Goal: Task Accomplishment & Management: Manage account settings

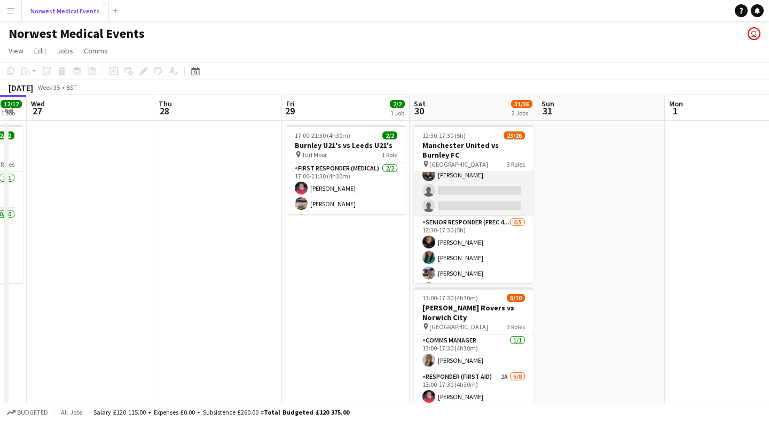
scroll to position [354, 0]
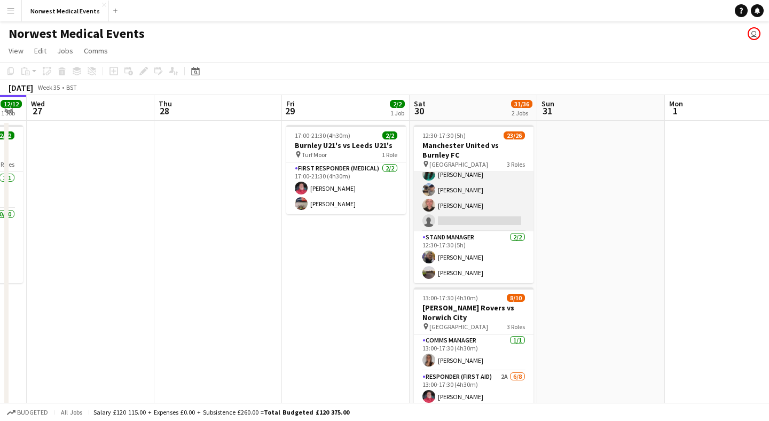
click at [486, 202] on app-card-role "Senior Responder (FREC 4 or Above) [DATE] 12:30-17:30 (5h) [PERSON_NAME] [PERSO…" at bounding box center [474, 182] width 120 height 98
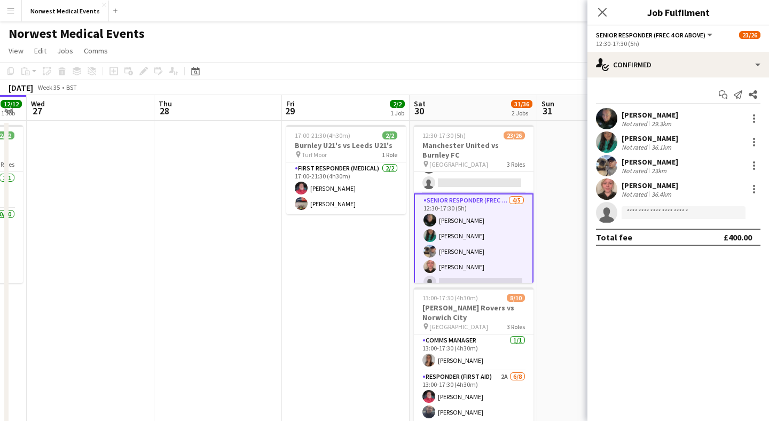
scroll to position [293, 0]
click at [657, 209] on input at bounding box center [684, 212] width 124 height 13
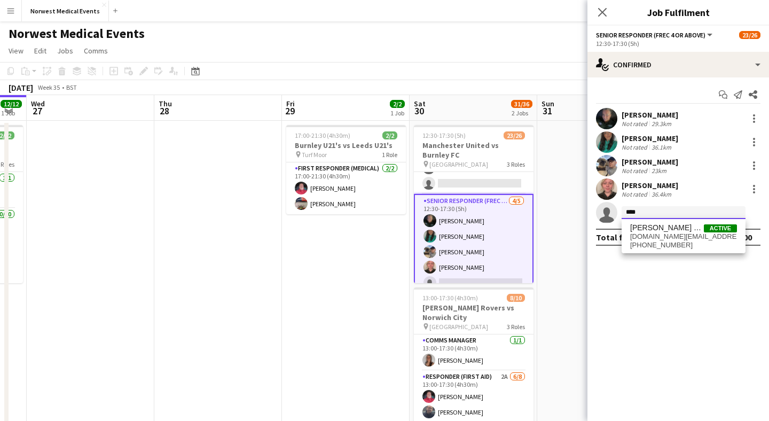
type input "****"
click at [673, 233] on span "[DOMAIN_NAME][EMAIL_ADDRESS][DOMAIN_NAME]" at bounding box center [683, 236] width 107 height 9
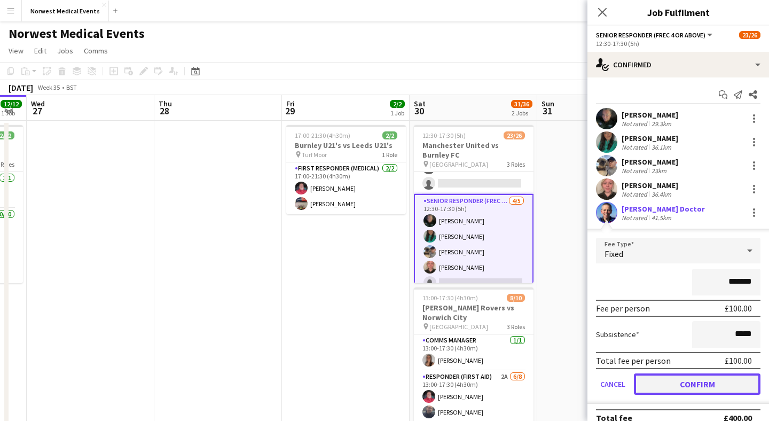
click at [707, 377] on button "Confirm" at bounding box center [697, 383] width 127 height 21
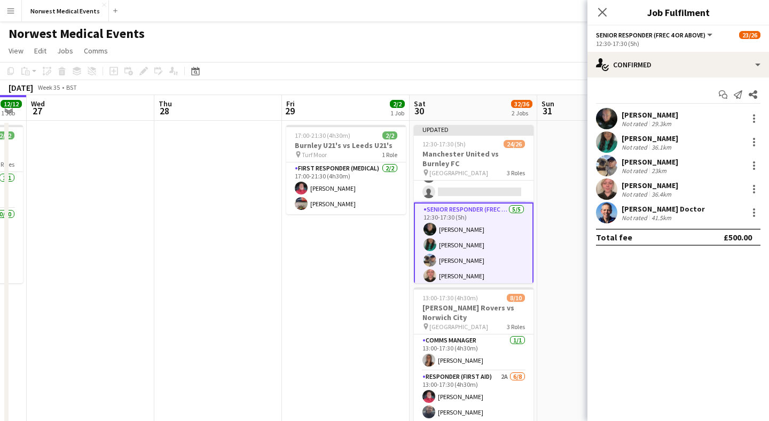
click at [602, 4] on div "Close pop-in" at bounding box center [603, 12] width 30 height 25
click at [601, 12] on icon at bounding box center [602, 12] width 10 height 10
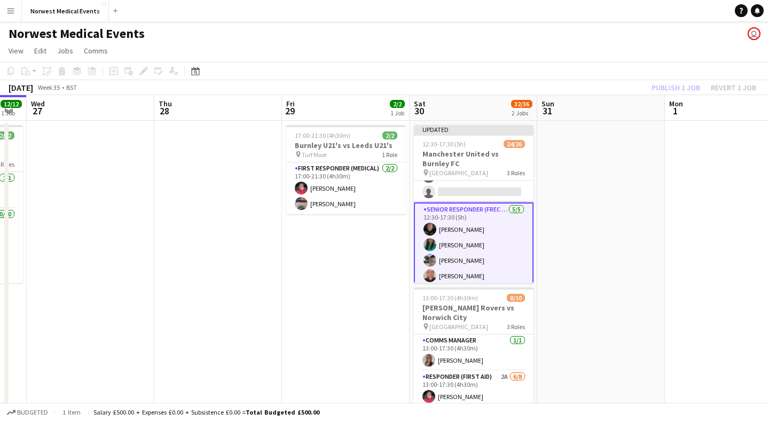
click at [680, 78] on app-toolbar "Copy Paste Paste Command V Paste with crew Command Shift V Paste linked Job [GE…" at bounding box center [384, 71] width 769 height 18
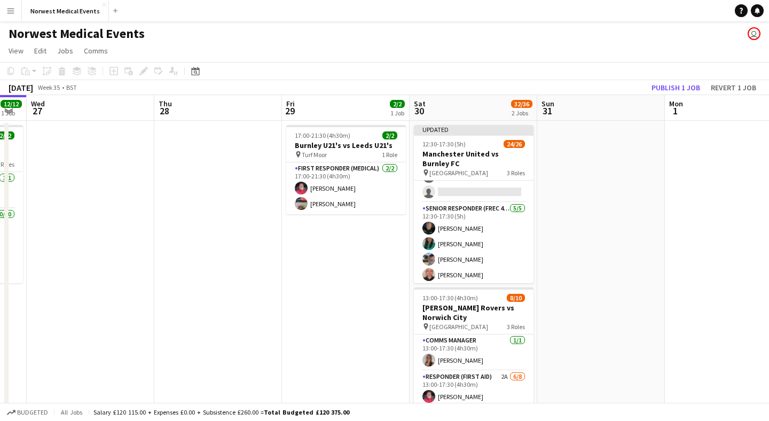
click at [680, 78] on app-toolbar "Copy Paste Paste Command V Paste with crew Command Shift V Paste linked Job [GE…" at bounding box center [384, 71] width 769 height 18
click at [679, 84] on button "Publish 1 job" at bounding box center [675, 88] width 57 height 14
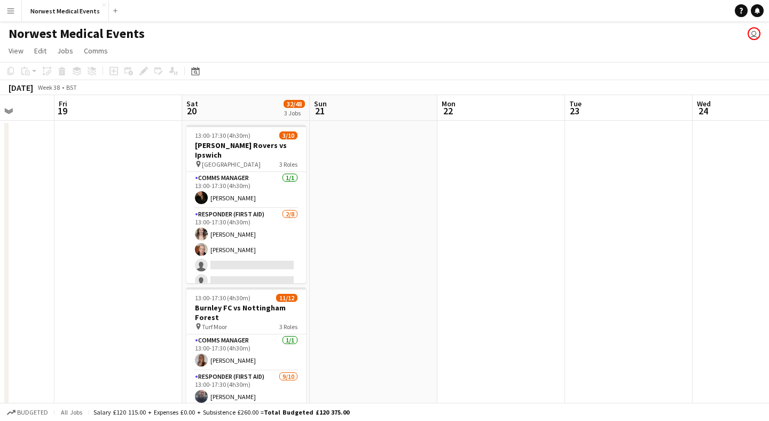
scroll to position [0, 384]
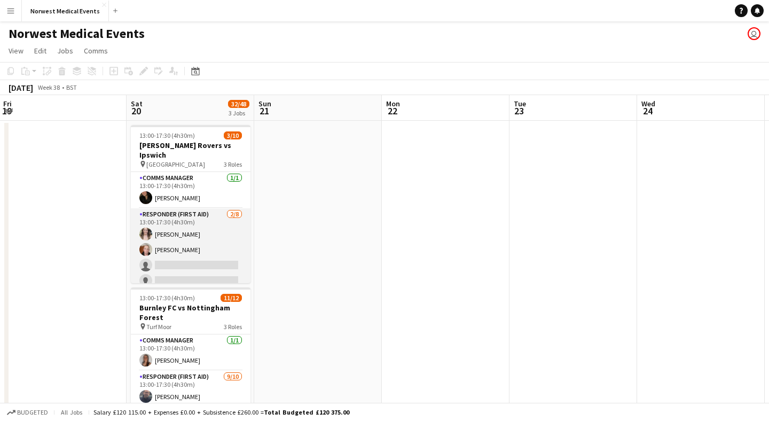
click at [190, 246] on app-card-role "Responder (First Aid) [DATE] 13:00-17:30 (4h30m) [PERSON_NAME] [PERSON_NAME] si…" at bounding box center [191, 280] width 120 height 145
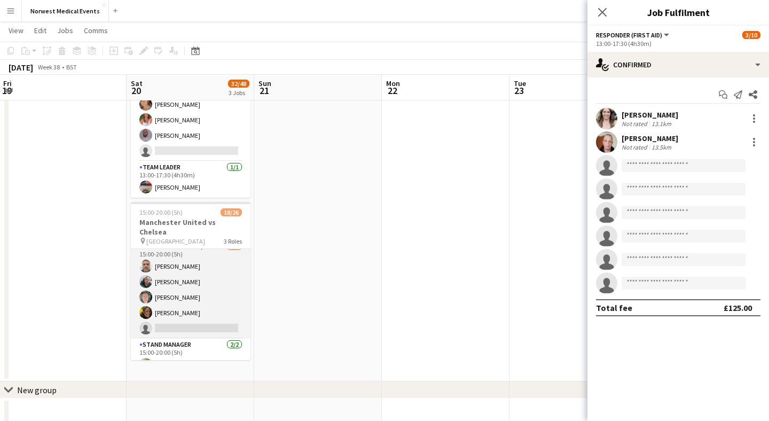
scroll to position [345, 0]
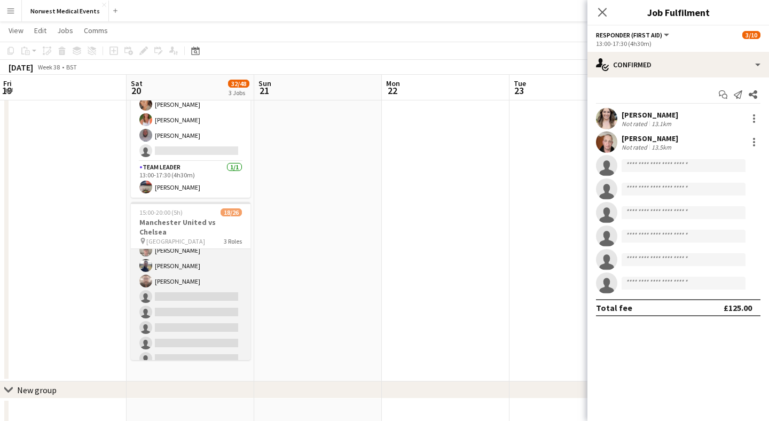
click at [214, 277] on app-card-role "First Responder (Medical) [DATE] 15:00-20:00 (5h) [PERSON_NAME] [PERSON_NAME] […" at bounding box center [191, 242] width 120 height 315
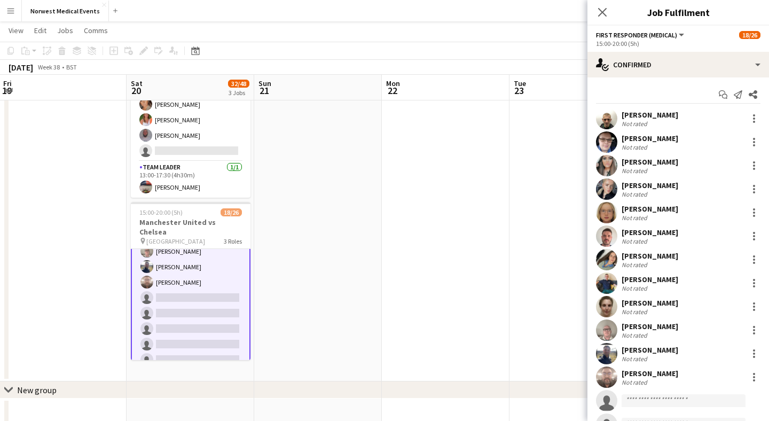
scroll to position [165, 0]
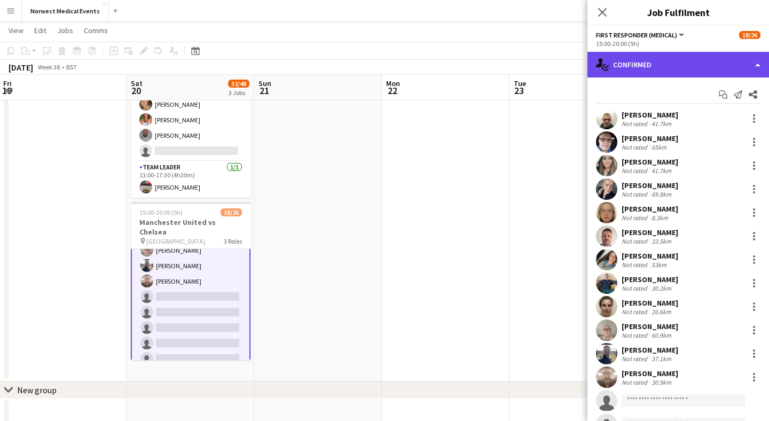
click at [674, 66] on div "single-neutral-actions-check-2 Confirmed" at bounding box center [679, 65] width 182 height 26
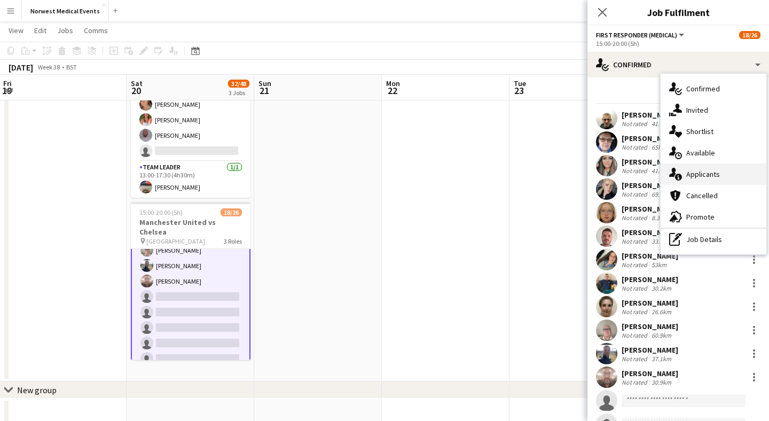
click at [715, 169] on div "single-neutral-actions-information Applicants" at bounding box center [714, 173] width 106 height 21
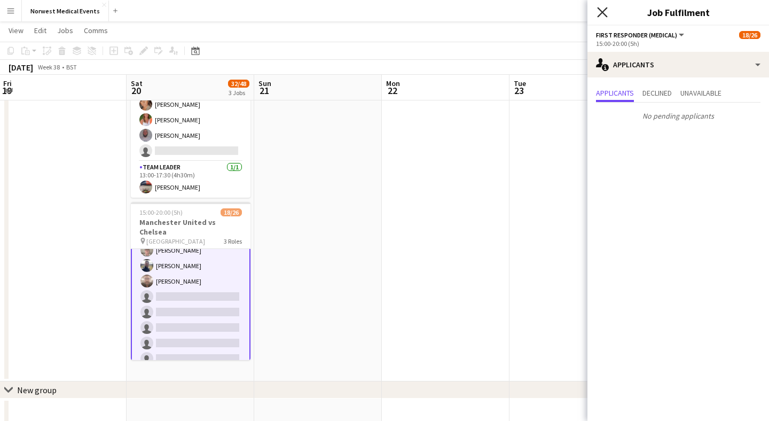
click at [602, 11] on icon "Close pop-in" at bounding box center [602, 12] width 10 height 10
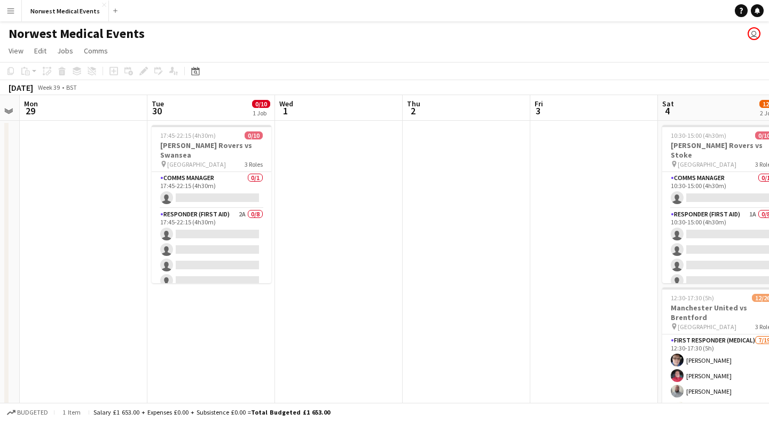
scroll to position [0, 220]
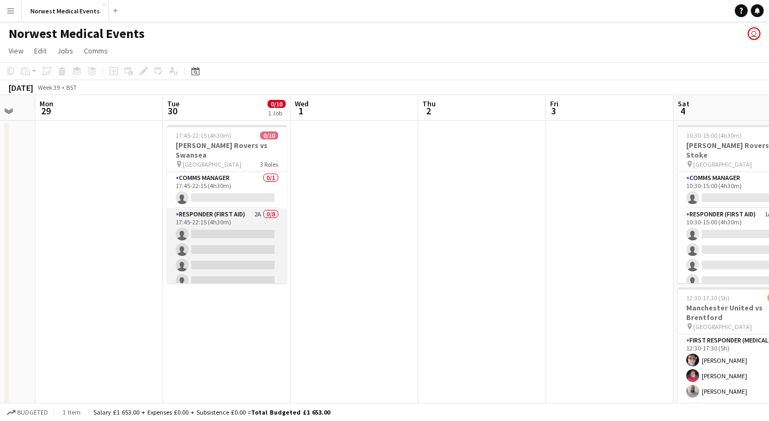
click at [242, 241] on app-card-role "Responder (First Aid) 2A 0/8 17:45-22:15 (4h30m) single-neutral-actions single-…" at bounding box center [227, 280] width 120 height 145
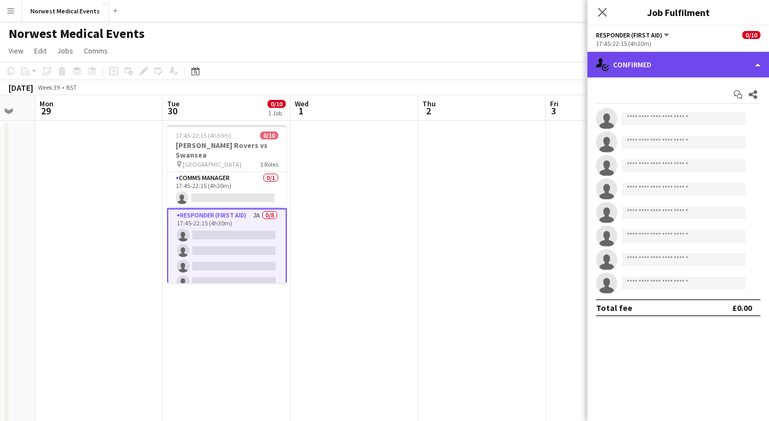
click at [675, 57] on div "single-neutral-actions-check-2 Confirmed" at bounding box center [679, 65] width 182 height 26
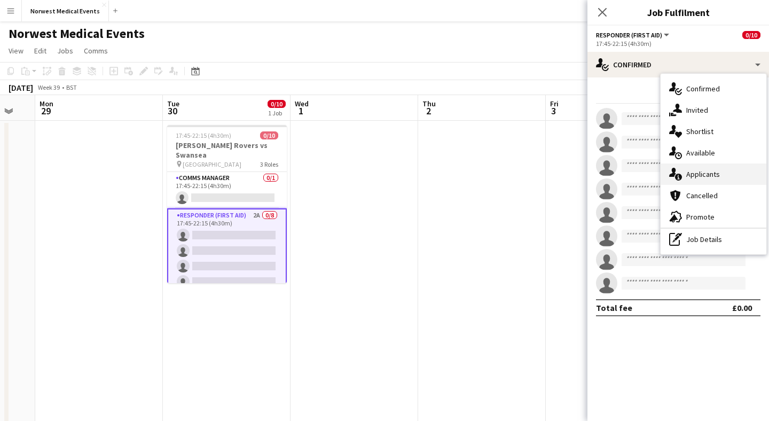
click at [704, 174] on div "single-neutral-actions-information Applicants" at bounding box center [714, 173] width 106 height 21
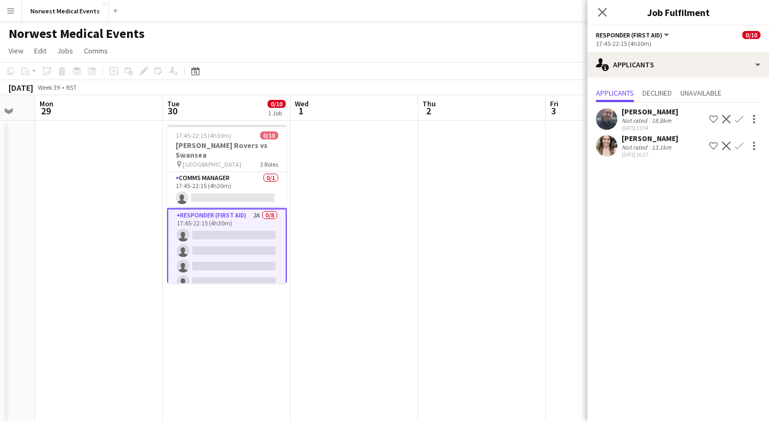
click at [740, 118] on app-icon "Confirm" at bounding box center [739, 119] width 9 height 9
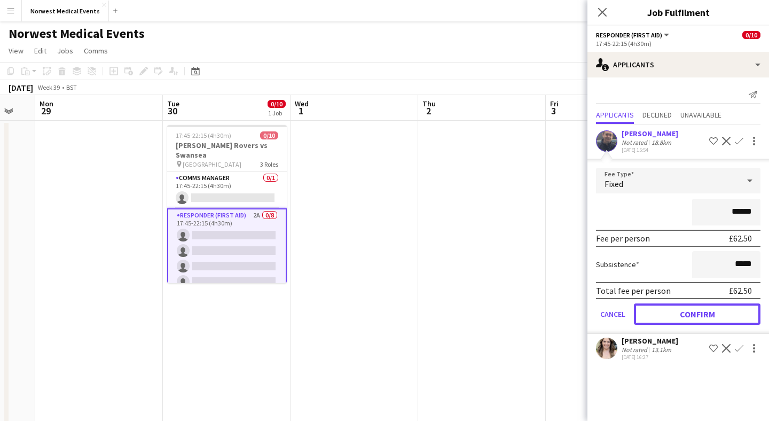
click at [709, 318] on button "Confirm" at bounding box center [697, 313] width 127 height 21
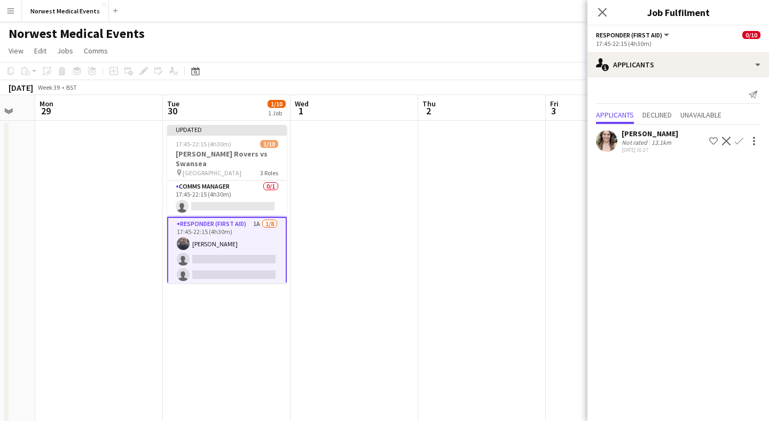
click at [739, 142] on app-icon "Confirm" at bounding box center [739, 141] width 9 height 9
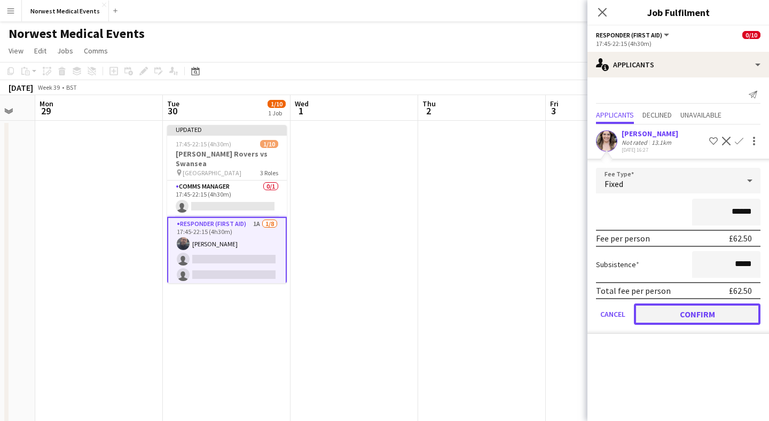
click at [713, 315] on button "Confirm" at bounding box center [697, 313] width 127 height 21
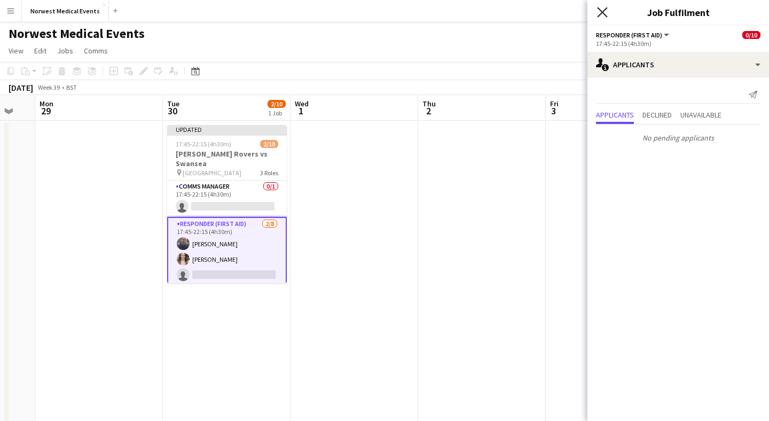
click at [600, 14] on icon at bounding box center [602, 12] width 10 height 10
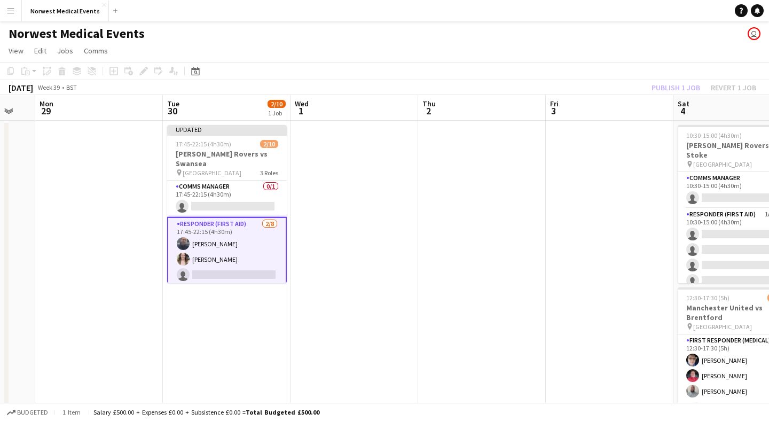
click at [671, 91] on div "Publish 1 job Revert 1 job" at bounding box center [704, 88] width 130 height 14
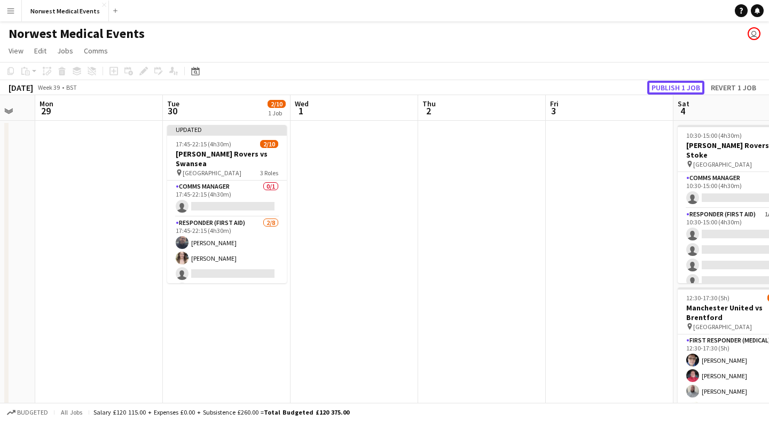
click at [671, 91] on button "Publish 1 job" at bounding box center [675, 88] width 57 height 14
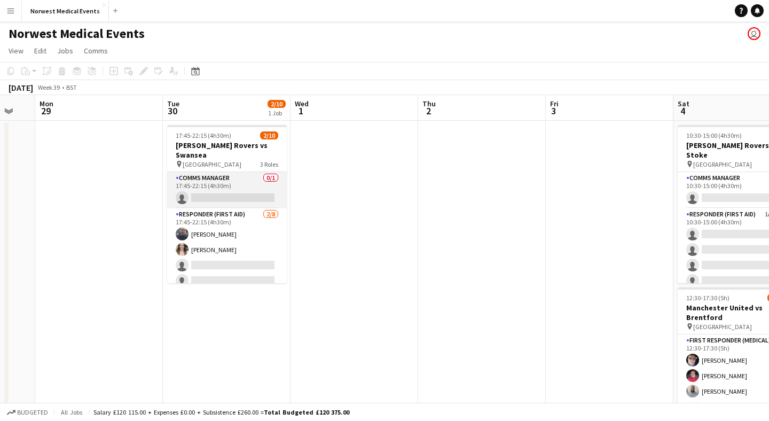
click at [242, 177] on app-card-role "Comms Manager 0/1 17:45-22:15 (4h30m) single-neutral-actions" at bounding box center [227, 190] width 120 height 36
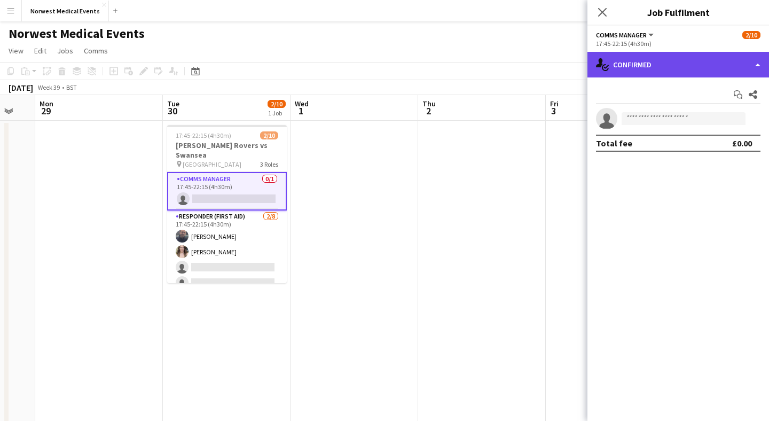
click at [643, 66] on div "single-neutral-actions-check-2 Confirmed" at bounding box center [679, 65] width 182 height 26
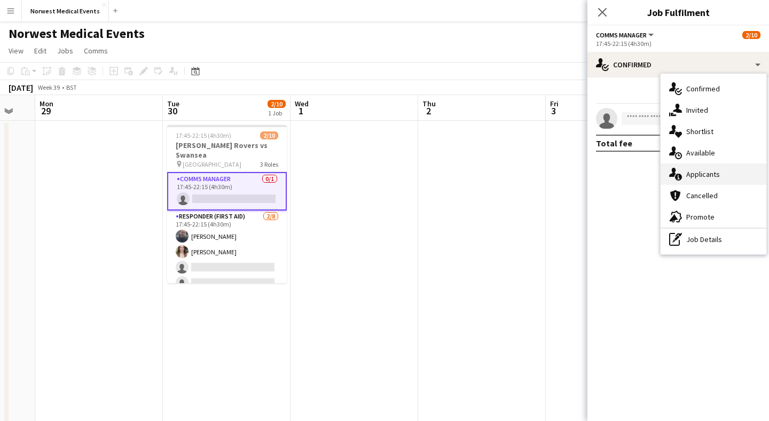
click at [698, 173] on div "single-neutral-actions-information Applicants" at bounding box center [714, 173] width 106 height 21
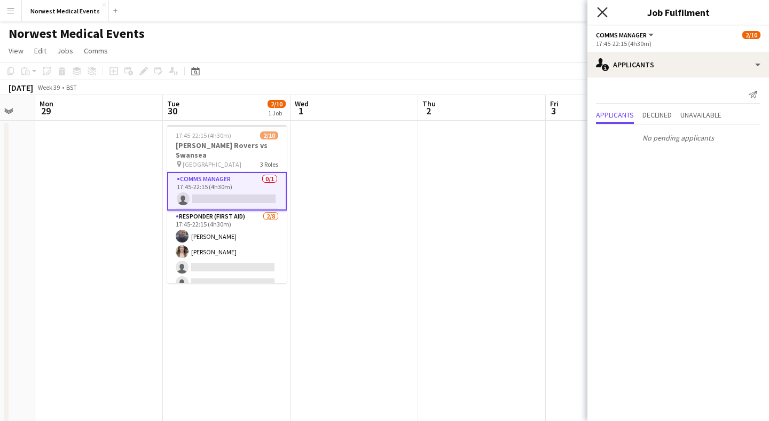
click at [600, 12] on icon "Close pop-in" at bounding box center [602, 12] width 10 height 10
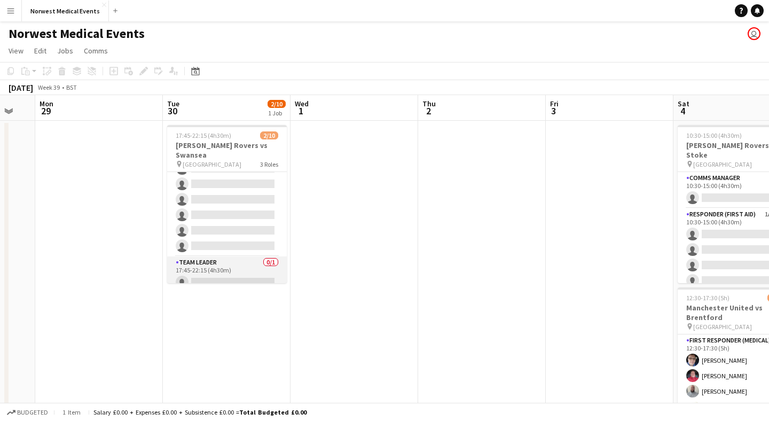
click at [235, 256] on app-card-role "Team Leader 0/1 17:45-22:15 (4h30m) single-neutral-actions" at bounding box center [227, 274] width 120 height 36
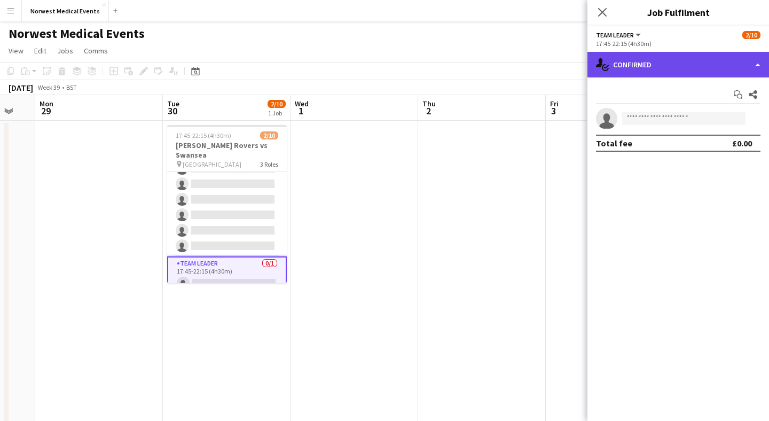
click at [664, 67] on div "single-neutral-actions-check-2 Confirmed" at bounding box center [679, 65] width 182 height 26
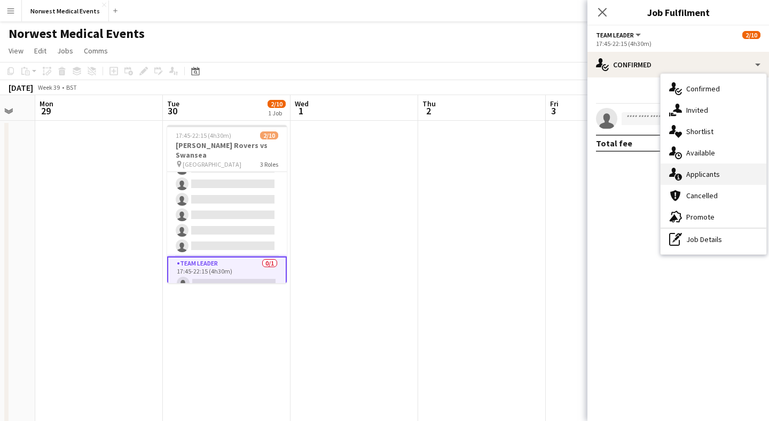
click at [713, 169] on div "single-neutral-actions-information Applicants" at bounding box center [714, 173] width 106 height 21
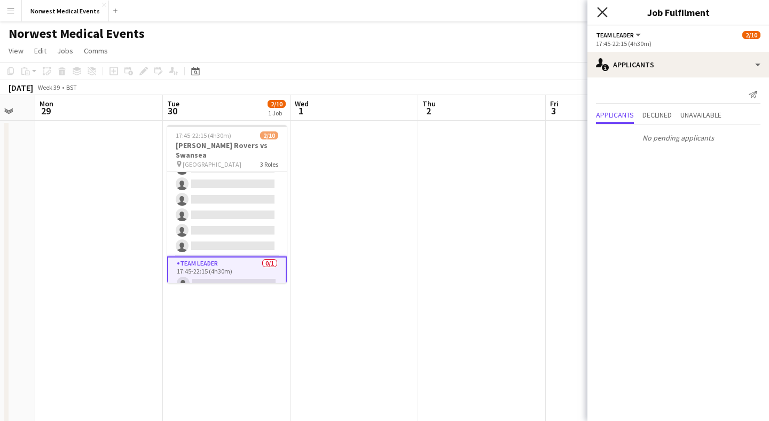
click at [604, 12] on icon "Close pop-in" at bounding box center [602, 12] width 10 height 10
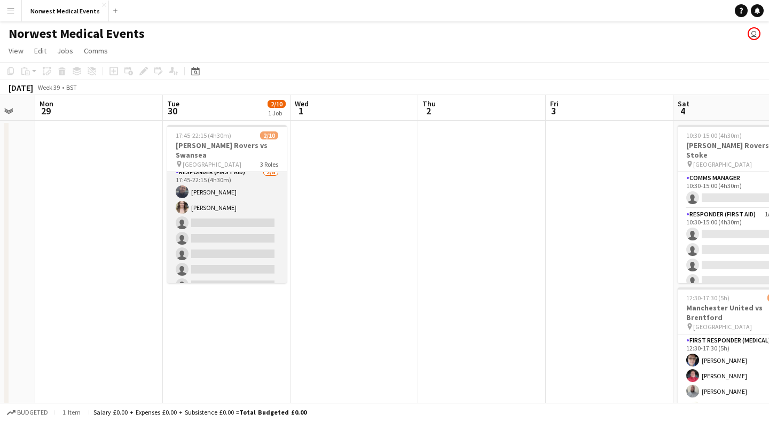
scroll to position [0, 0]
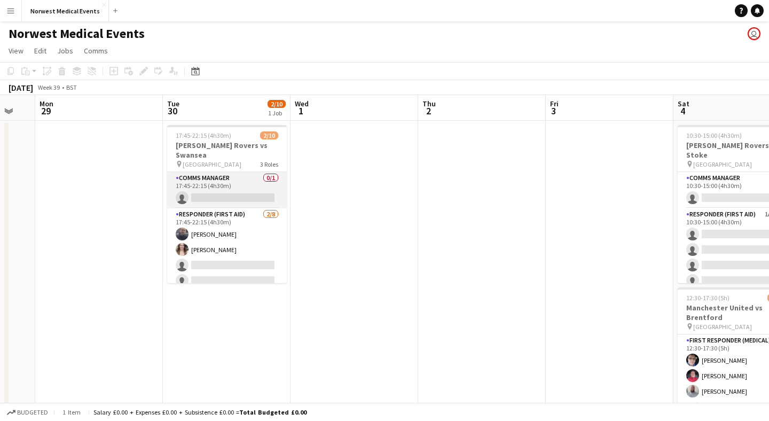
click at [232, 179] on app-card-role "Comms Manager 0/1 17:45-22:15 (4h30m) single-neutral-actions" at bounding box center [227, 190] width 120 height 36
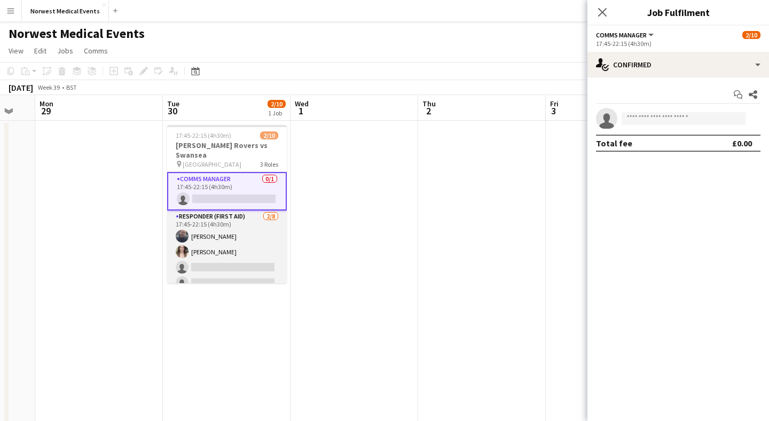
click at [225, 239] on app-card-role "Responder (First Aid) [DATE] 17:45-22:15 (4h30m) [PERSON_NAME] [PERSON_NAME] si…" at bounding box center [227, 282] width 120 height 145
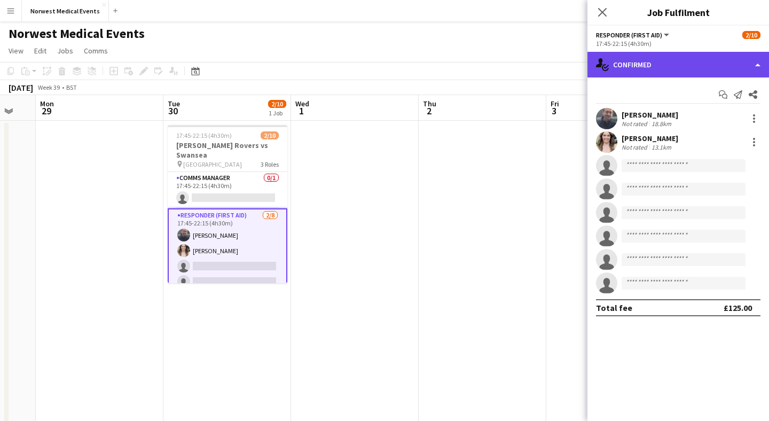
click at [656, 53] on div "single-neutral-actions-check-2 Confirmed" at bounding box center [679, 65] width 182 height 26
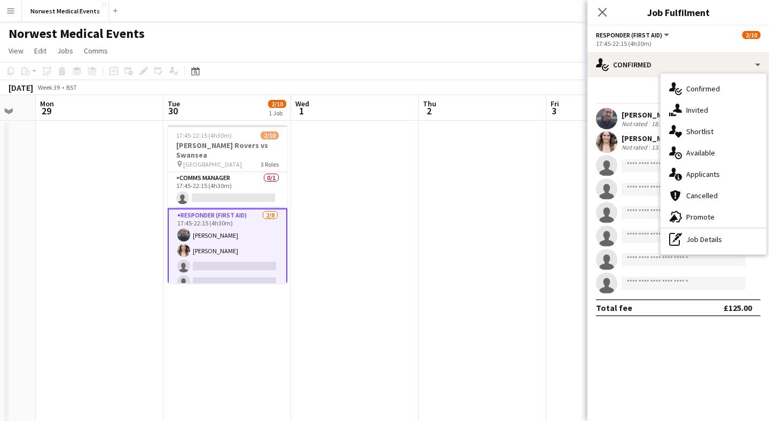
click at [696, 171] on div "single-neutral-actions-information Applicants" at bounding box center [714, 173] width 106 height 21
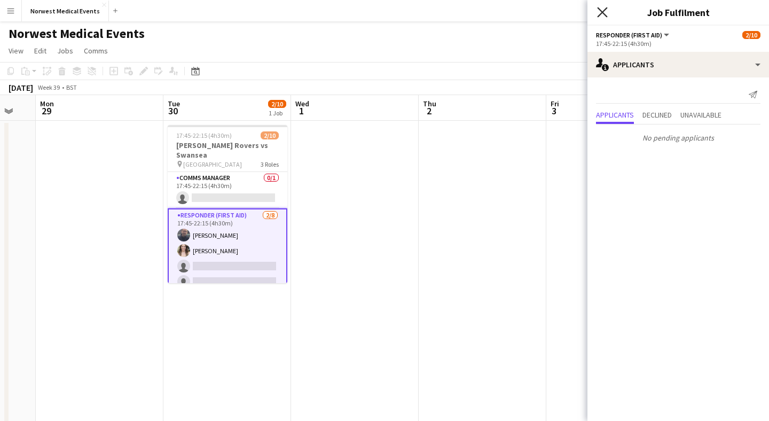
click at [606, 9] on icon "Close pop-in" at bounding box center [602, 12] width 10 height 10
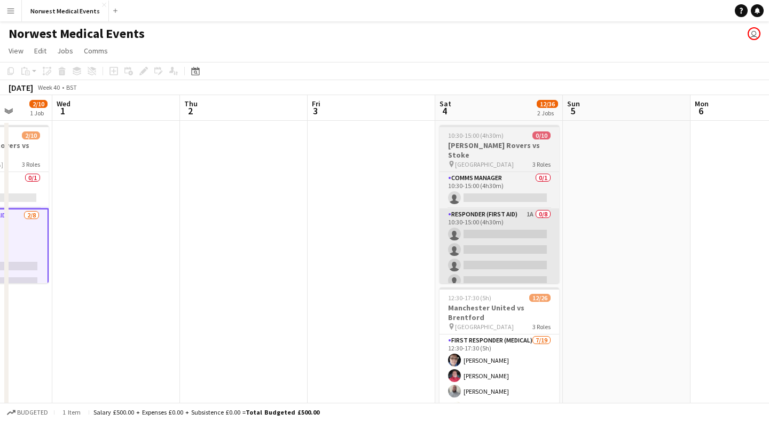
scroll to position [0, 307]
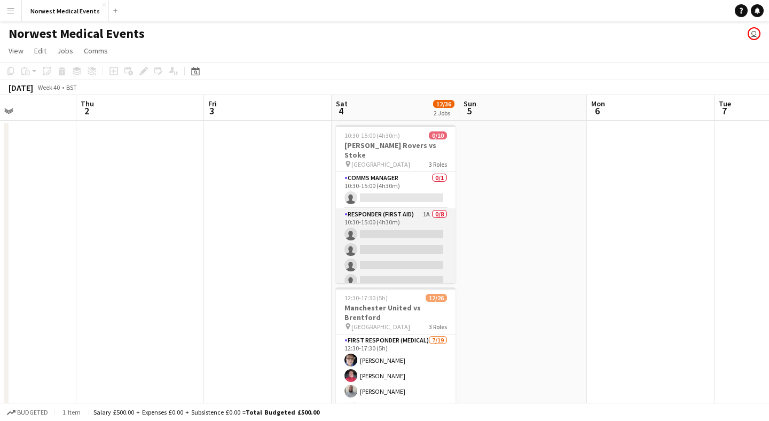
click at [423, 237] on app-card-role "Responder (First Aid) 1A 0/8 10:30-15:00 (4h30m) single-neutral-actions single-…" at bounding box center [396, 280] width 120 height 145
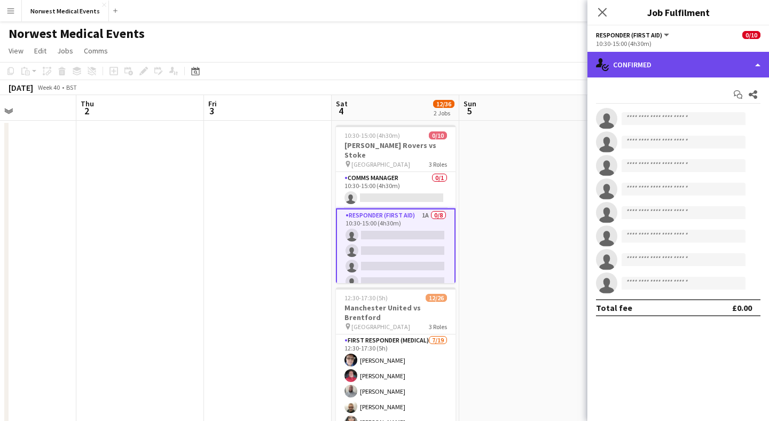
click at [665, 65] on div "single-neutral-actions-check-2 Confirmed" at bounding box center [679, 65] width 182 height 26
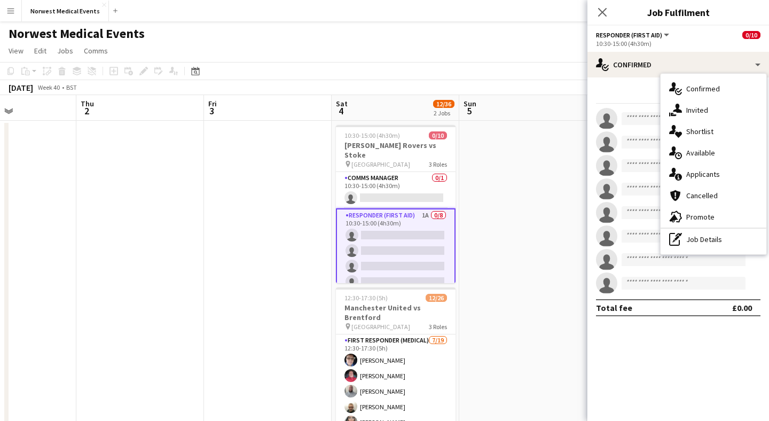
click at [716, 173] on div "single-neutral-actions-information Applicants" at bounding box center [714, 173] width 106 height 21
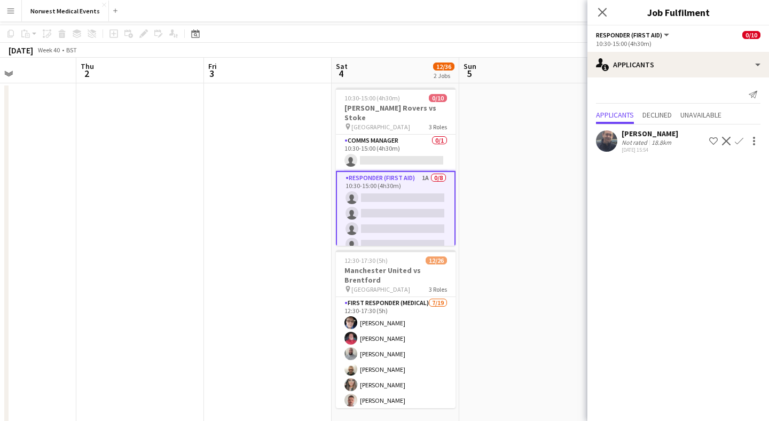
scroll to position [72, 0]
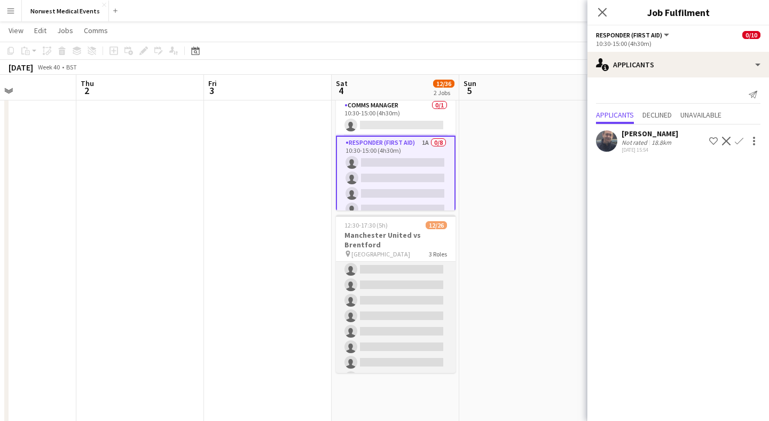
click at [397, 295] on app-card-role "First Responder (Medical) [DATE] 12:30-17:30 (5h) [PERSON_NAME] [PERSON_NAME] […" at bounding box center [396, 292] width 120 height 315
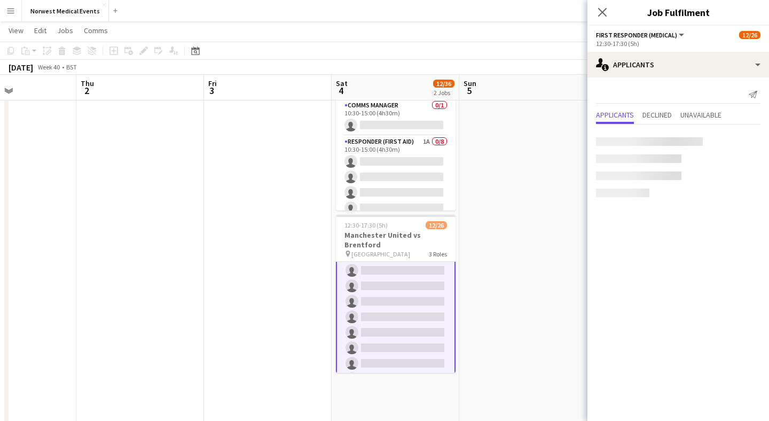
scroll to position [128, 0]
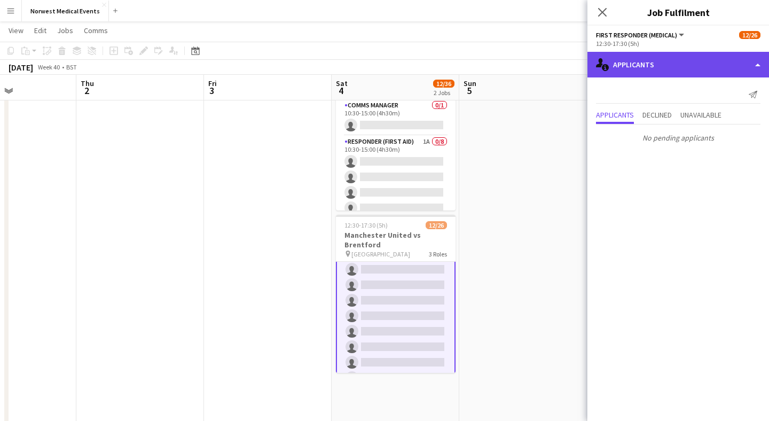
click at [671, 54] on div "single-neutral-actions-information Applicants" at bounding box center [679, 65] width 182 height 26
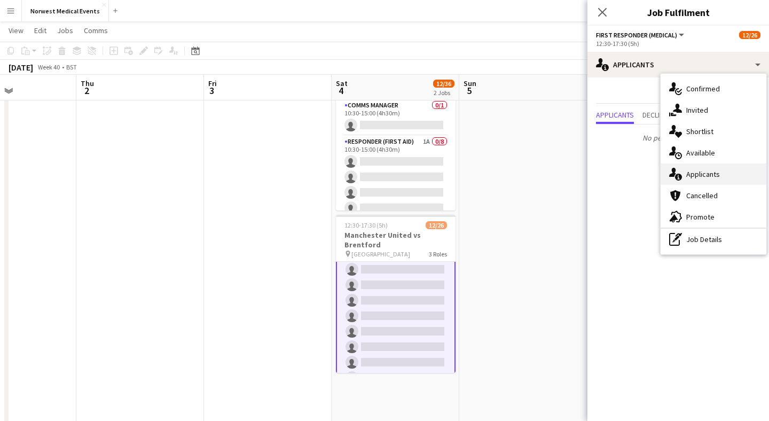
click at [717, 177] on div "single-neutral-actions-information Applicants" at bounding box center [714, 173] width 106 height 21
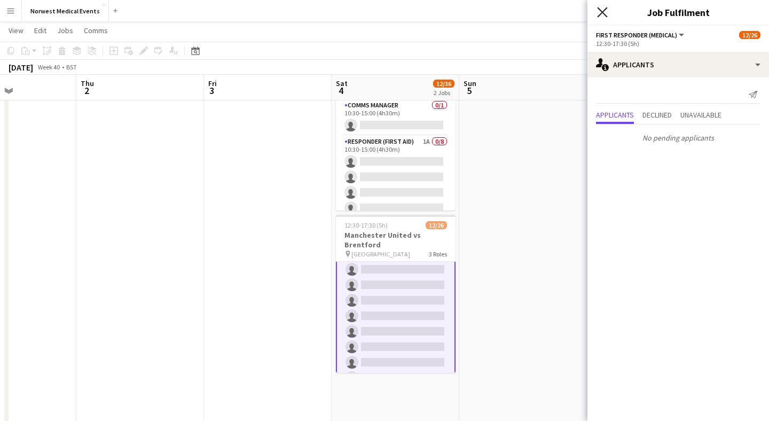
click at [605, 11] on icon "Close pop-in" at bounding box center [602, 12] width 10 height 10
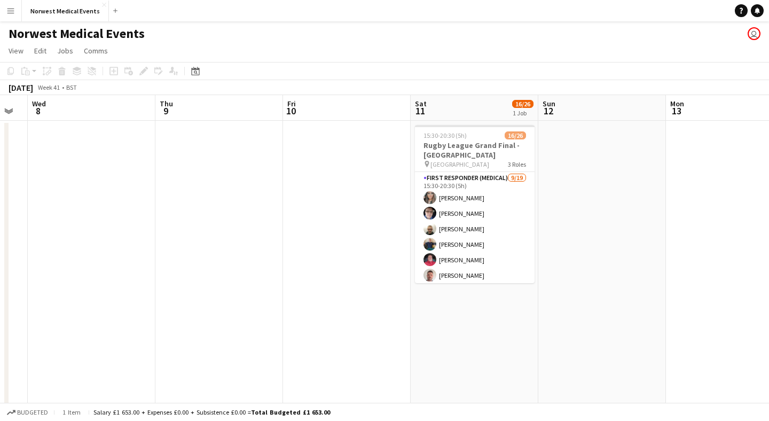
scroll to position [0, 384]
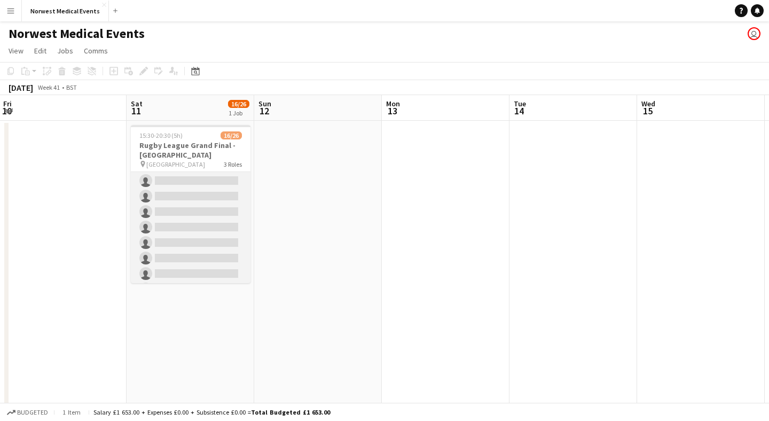
click at [224, 222] on app-card-role "First Responder (Medical) [DATE] 15:30-20:30 (5h) [PERSON_NAME] [PERSON_NAME] […" at bounding box center [191, 172] width 120 height 315
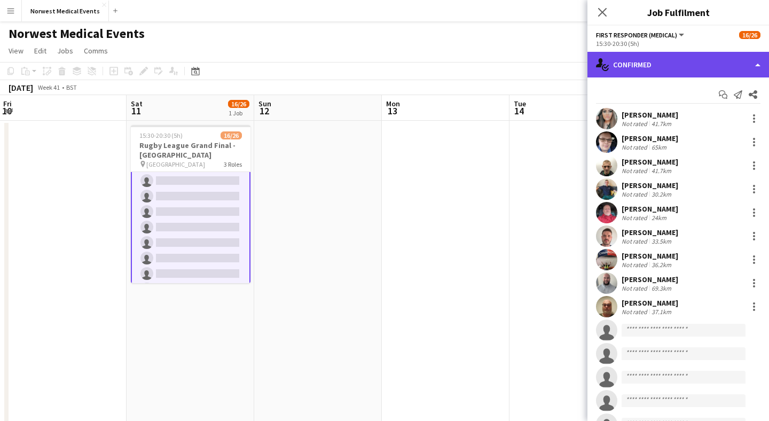
click at [646, 57] on div "single-neutral-actions-check-2 Confirmed" at bounding box center [679, 65] width 182 height 26
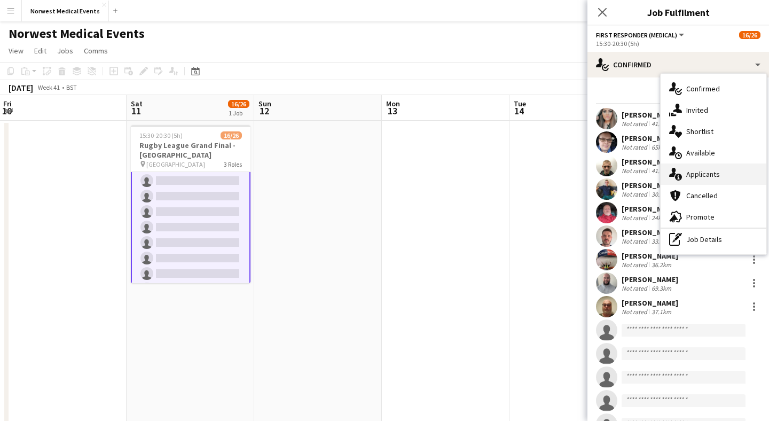
click at [726, 175] on div "single-neutral-actions-information Applicants" at bounding box center [714, 173] width 106 height 21
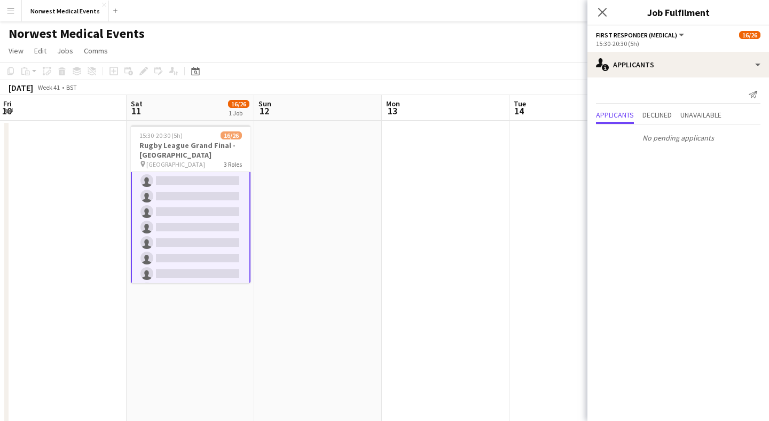
click at [609, 10] on div "Close pop-in" at bounding box center [603, 12] width 30 height 25
click at [604, 11] on icon at bounding box center [602, 12] width 10 height 10
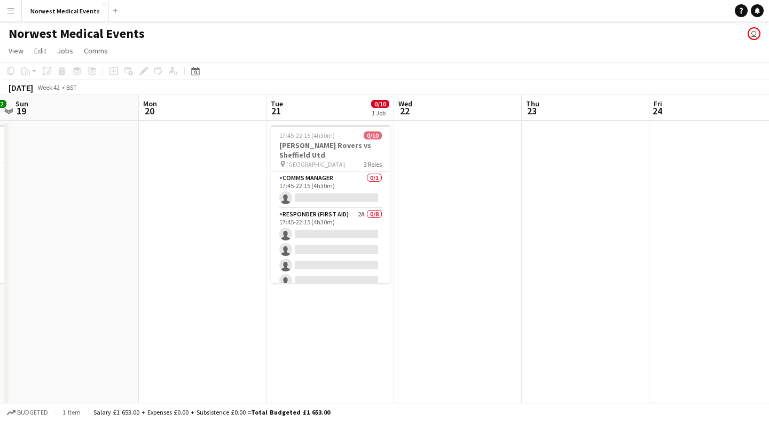
scroll to position [0, 512]
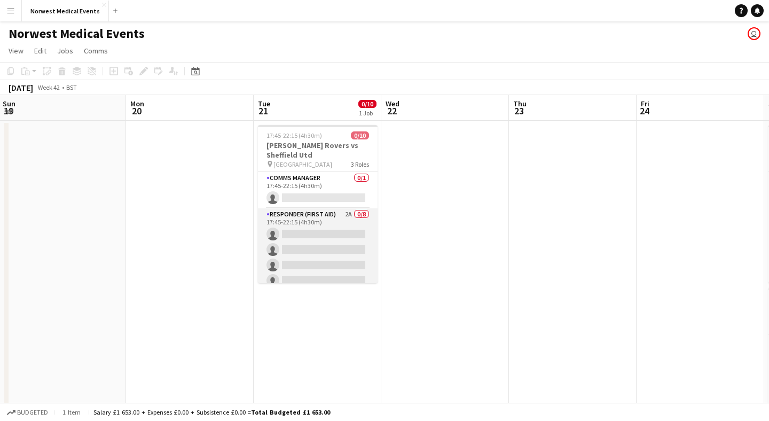
click at [320, 246] on app-card-role "Responder (First Aid) 2A 0/8 17:45-22:15 (4h30m) single-neutral-actions single-…" at bounding box center [318, 280] width 120 height 145
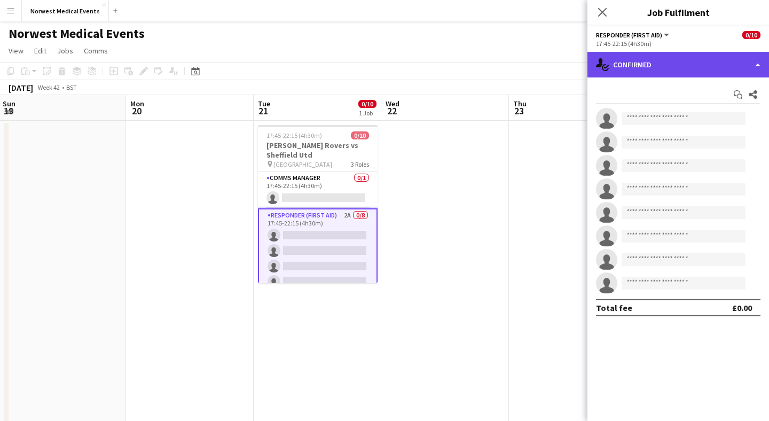
click at [651, 70] on div "single-neutral-actions-check-2 Confirmed" at bounding box center [679, 65] width 182 height 26
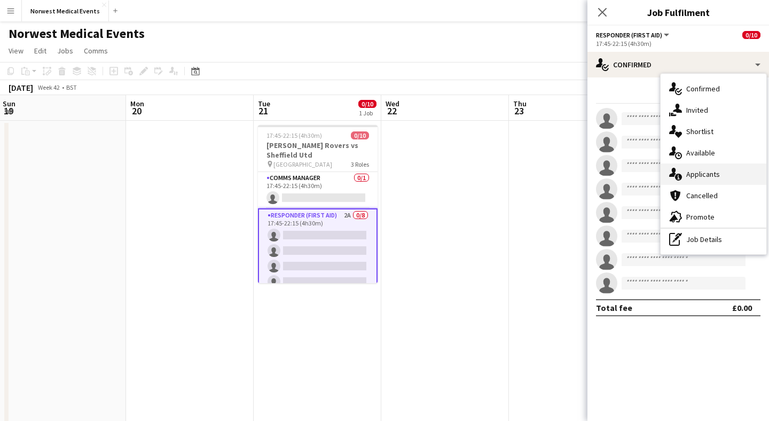
click at [718, 169] on div "single-neutral-actions-information Applicants" at bounding box center [714, 173] width 106 height 21
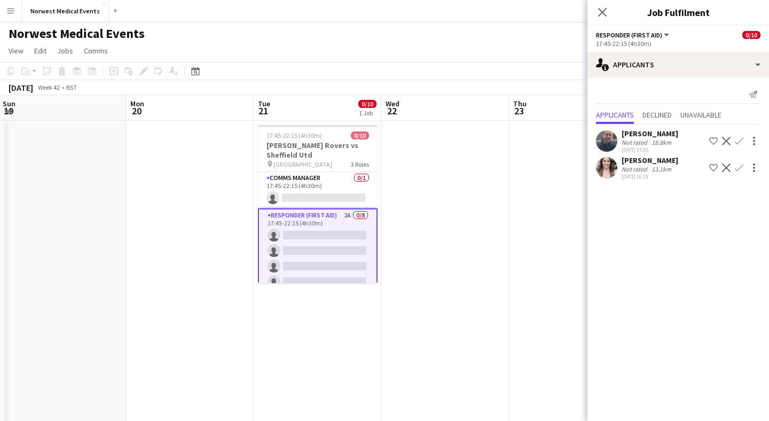
click at [741, 168] on app-icon "Confirm" at bounding box center [739, 167] width 9 height 9
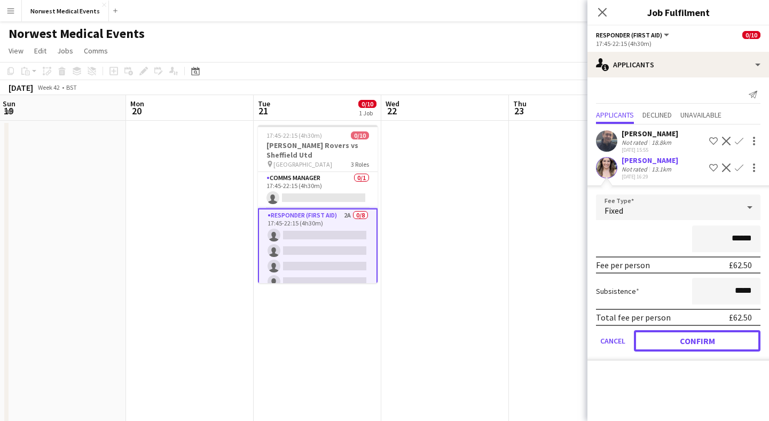
click at [710, 338] on button "Confirm" at bounding box center [697, 340] width 127 height 21
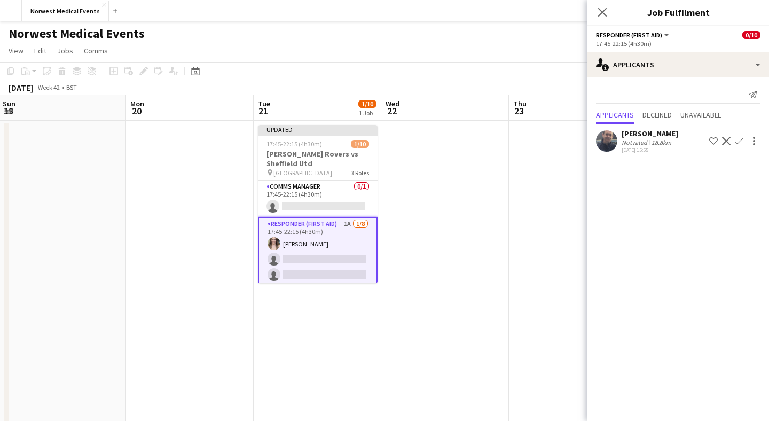
click at [741, 143] on app-icon "Confirm" at bounding box center [739, 141] width 9 height 9
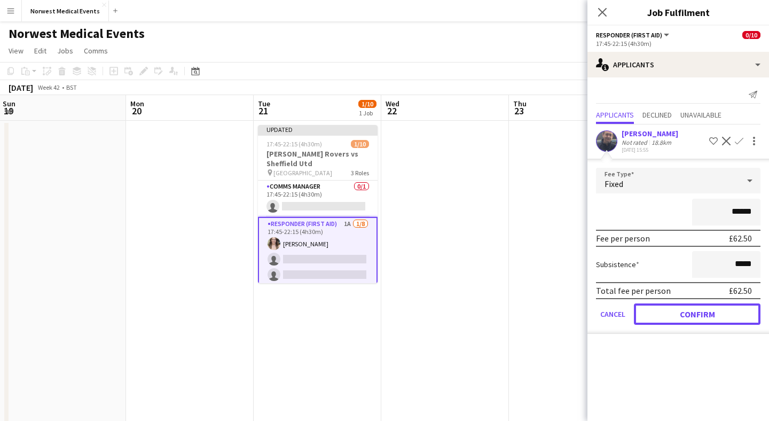
click at [701, 316] on button "Confirm" at bounding box center [697, 313] width 127 height 21
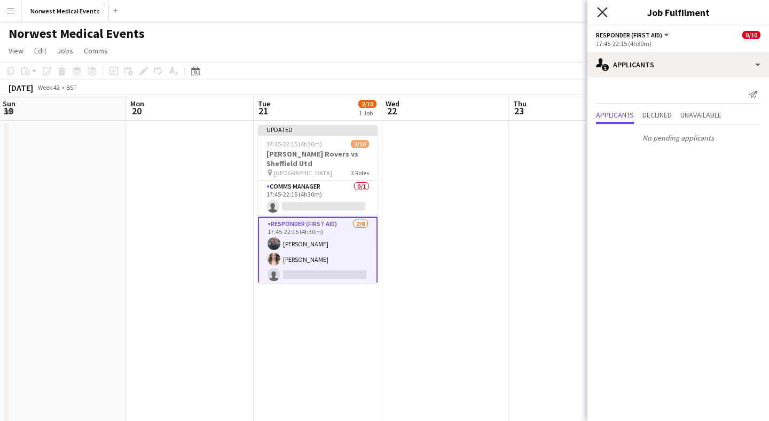
click at [604, 12] on icon "Close pop-in" at bounding box center [602, 12] width 10 height 10
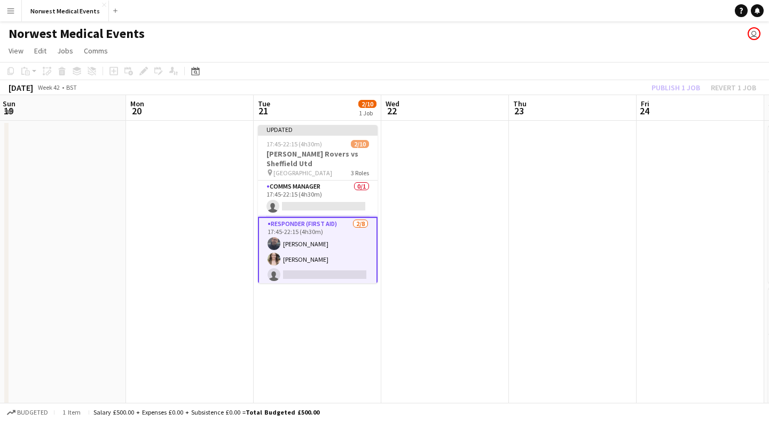
click at [661, 88] on div "Publish 1 job Revert 1 job" at bounding box center [704, 88] width 130 height 14
click at [662, 89] on button "Publish 1 job" at bounding box center [675, 88] width 57 height 14
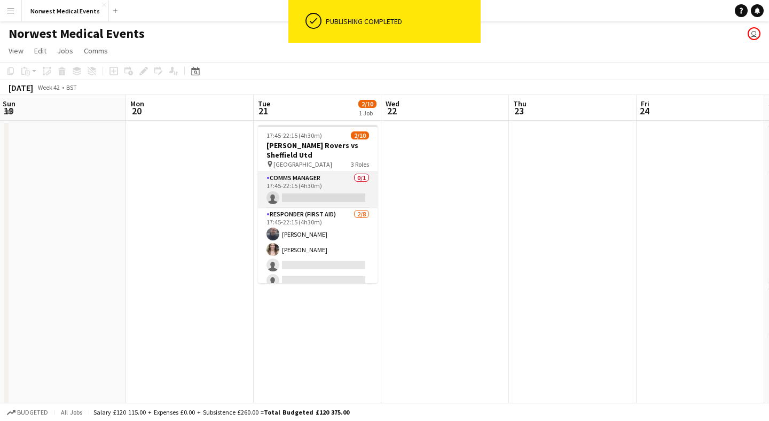
click at [321, 192] on app-card-role "Comms Manager 0/1 17:45-22:15 (4h30m) single-neutral-actions" at bounding box center [318, 190] width 120 height 36
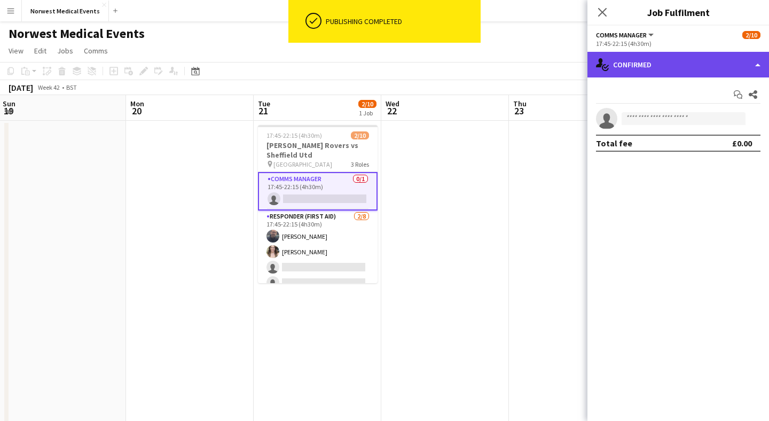
click at [627, 71] on div "single-neutral-actions-check-2 Confirmed" at bounding box center [679, 65] width 182 height 26
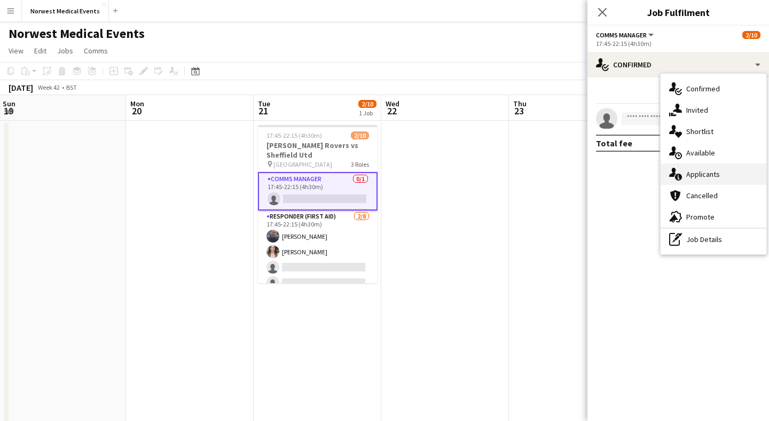
click at [692, 170] on div "single-neutral-actions-information Applicants" at bounding box center [714, 173] width 106 height 21
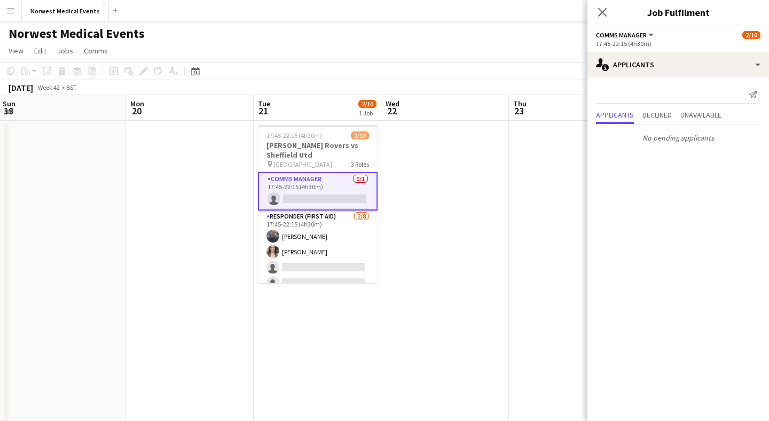
click at [604, 15] on icon "Close pop-in" at bounding box center [602, 12] width 9 height 9
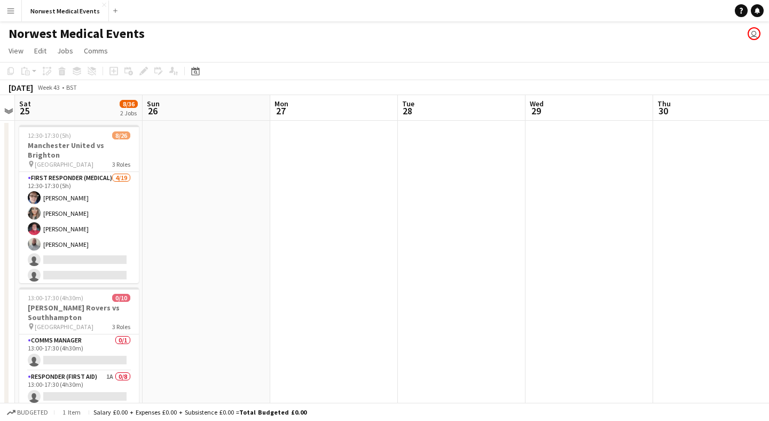
scroll to position [0, 322]
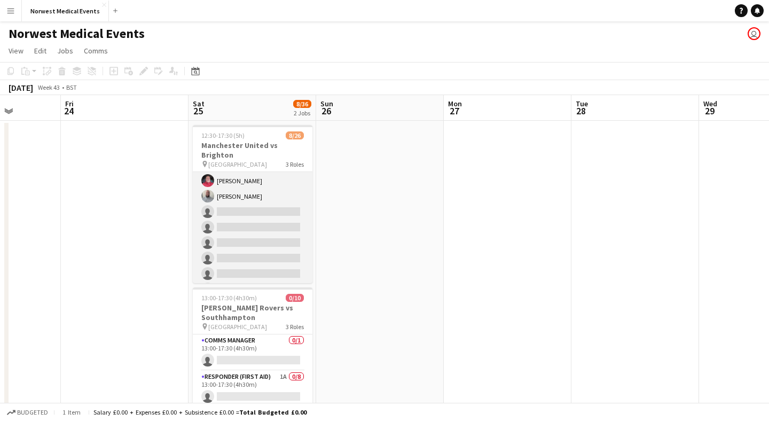
click at [253, 212] on app-card-role "First Responder (Medical) [DATE] 12:30-17:30 (5h) [PERSON_NAME] [PERSON_NAME] […" at bounding box center [253, 281] width 120 height 315
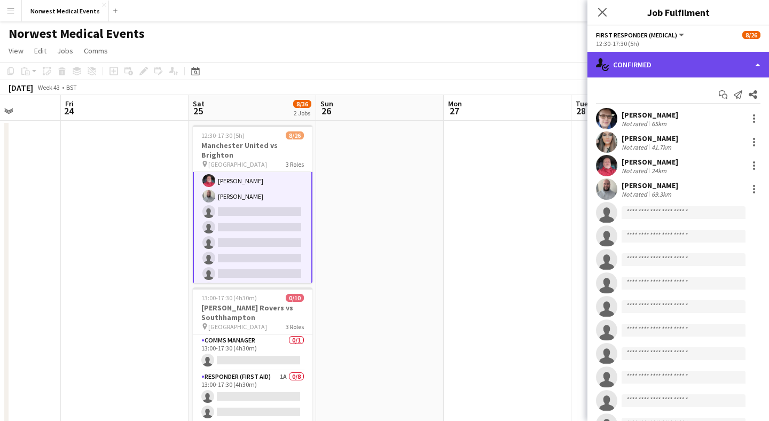
click at [680, 59] on div "single-neutral-actions-check-2 Confirmed" at bounding box center [679, 65] width 182 height 26
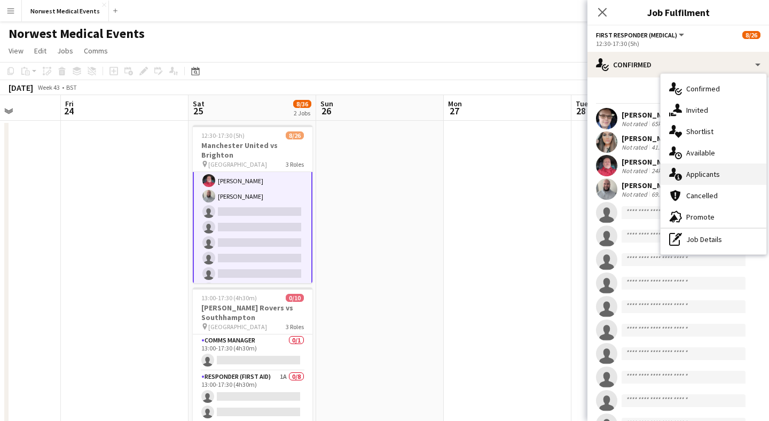
click at [717, 174] on div "single-neutral-actions-information Applicants" at bounding box center [714, 173] width 106 height 21
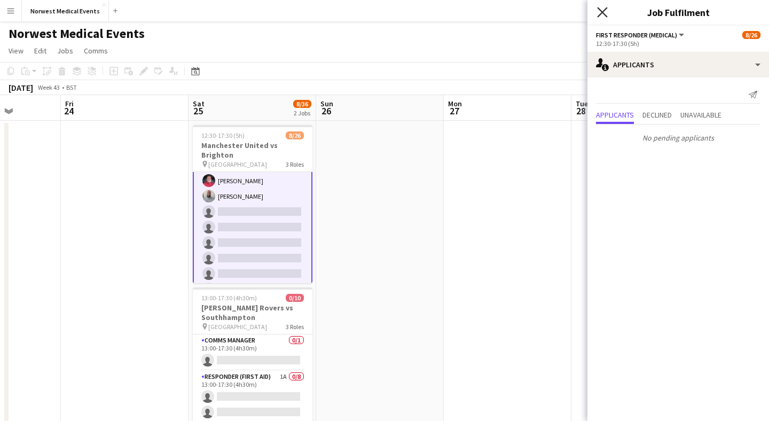
click at [601, 14] on icon "Close pop-in" at bounding box center [602, 12] width 10 height 10
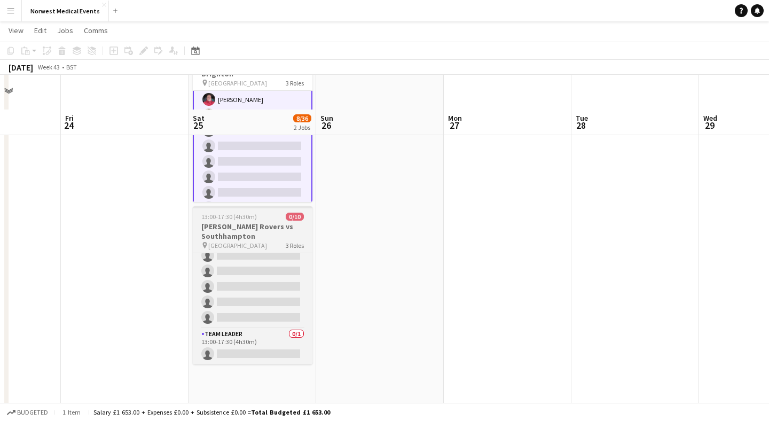
scroll to position [150, 0]
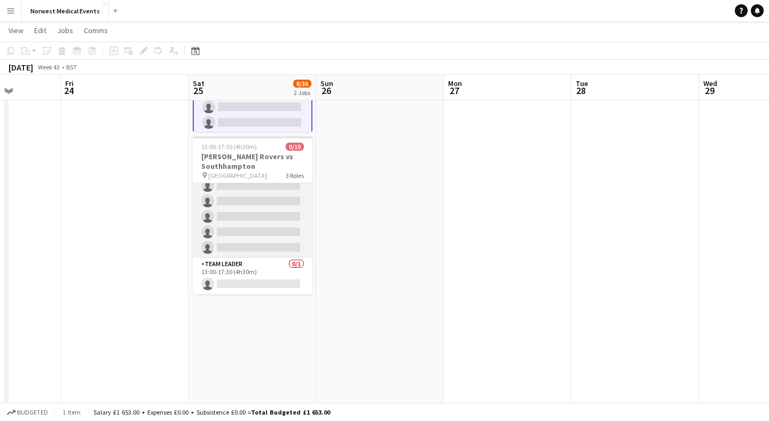
click at [271, 233] on app-card-role "Responder (First Aid) 1A 0/8 13:00-17:30 (4h30m) single-neutral-actions single-…" at bounding box center [253, 185] width 120 height 145
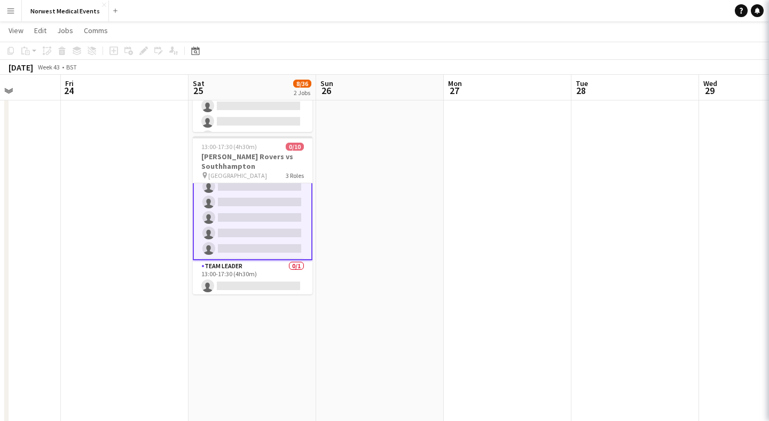
scroll to position [107, 0]
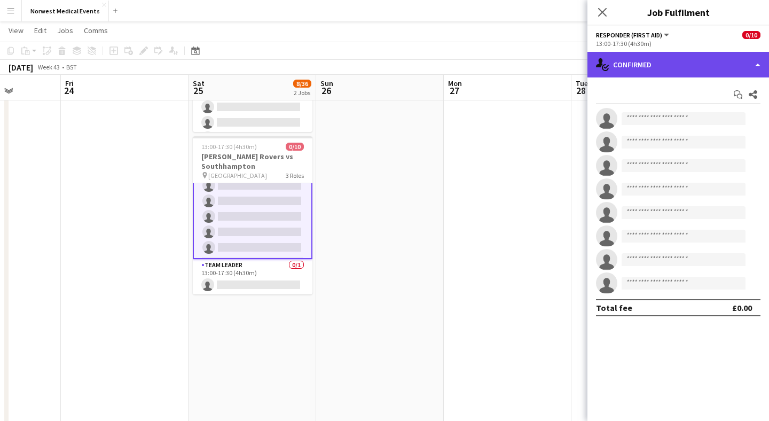
click at [660, 68] on div "single-neutral-actions-check-2 Confirmed" at bounding box center [679, 65] width 182 height 26
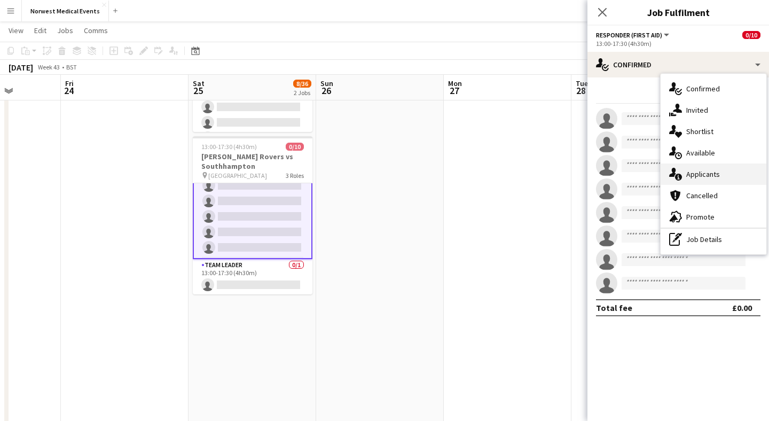
click at [722, 176] on div "single-neutral-actions-information Applicants" at bounding box center [714, 173] width 106 height 21
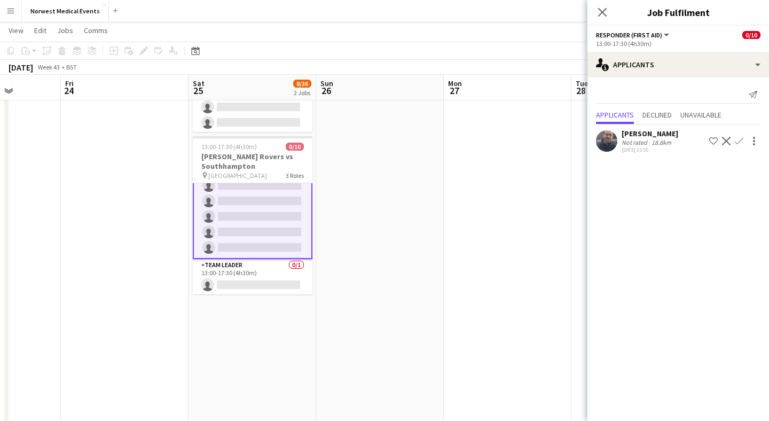
click at [601, 14] on icon "Close pop-in" at bounding box center [602, 12] width 9 height 9
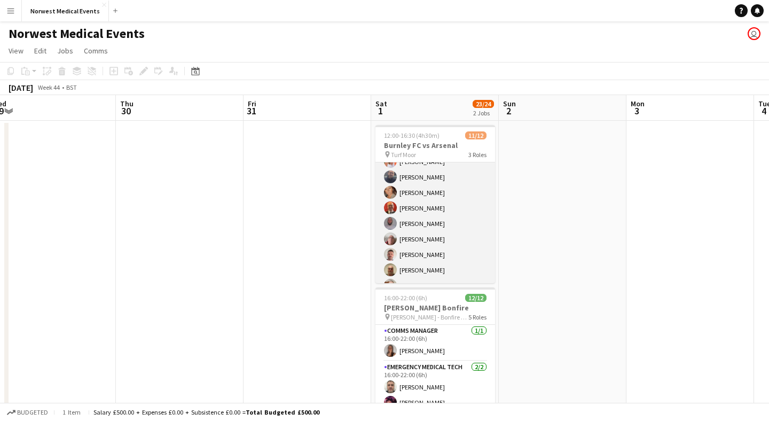
scroll to position [128, 0]
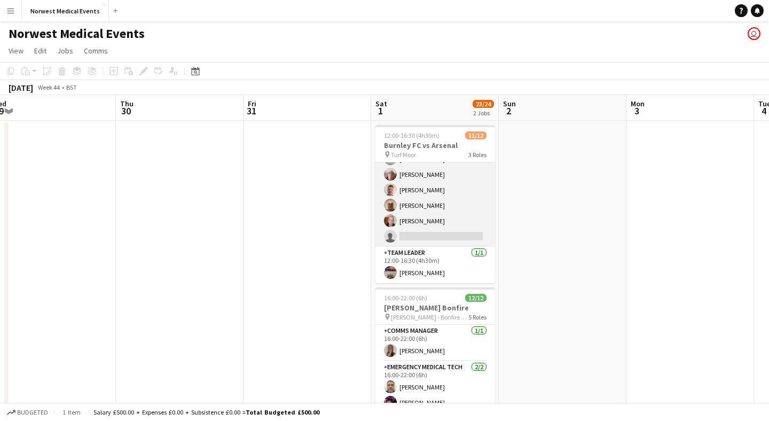
click at [441, 206] on app-card-role "Responder (First Aid) [DATE] 12:00-16:30 (4h30m) [PERSON_NAME] [PERSON_NAME] [P…" at bounding box center [435, 159] width 120 height 176
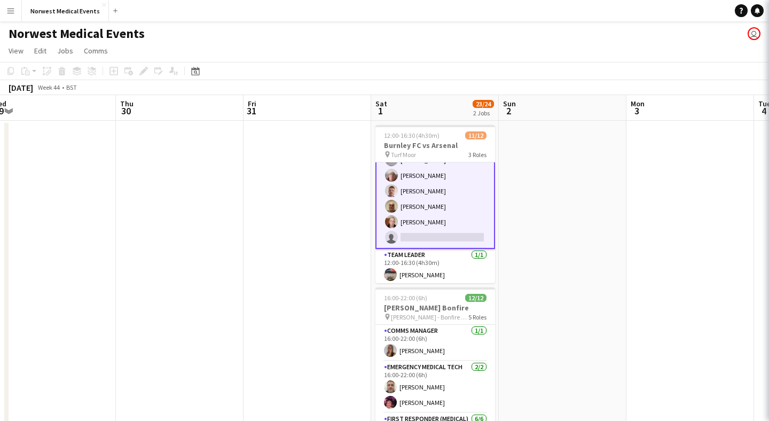
scroll to position [129, 0]
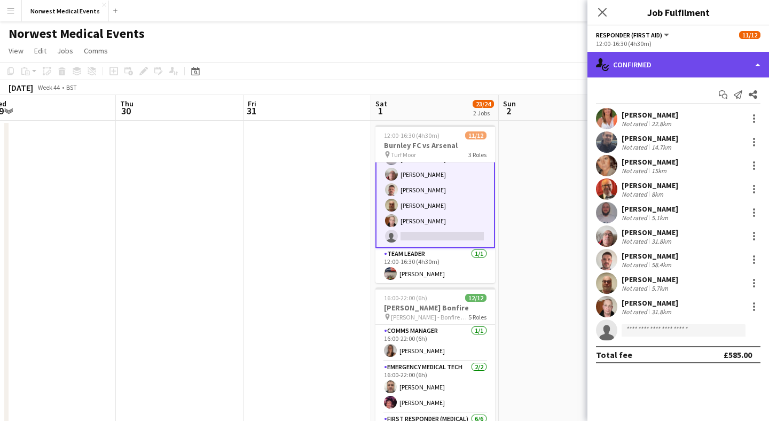
click at [667, 62] on div "single-neutral-actions-check-2 Confirmed" at bounding box center [679, 65] width 182 height 26
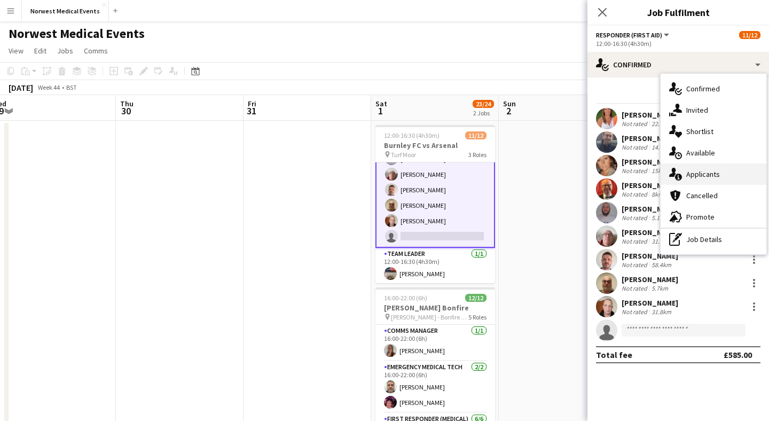
click at [718, 177] on div "single-neutral-actions-information Applicants" at bounding box center [714, 173] width 106 height 21
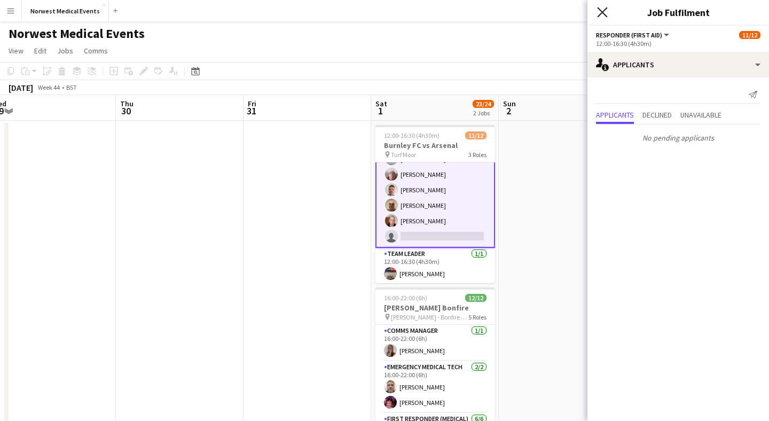
click at [598, 11] on icon "Close pop-in" at bounding box center [602, 12] width 10 height 10
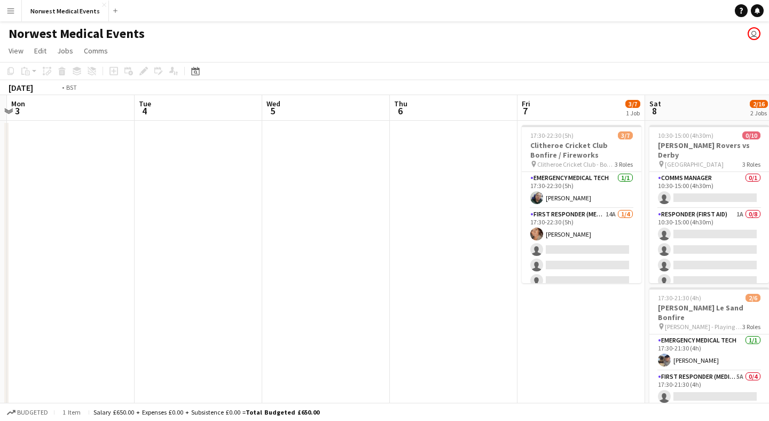
scroll to position [0, 493]
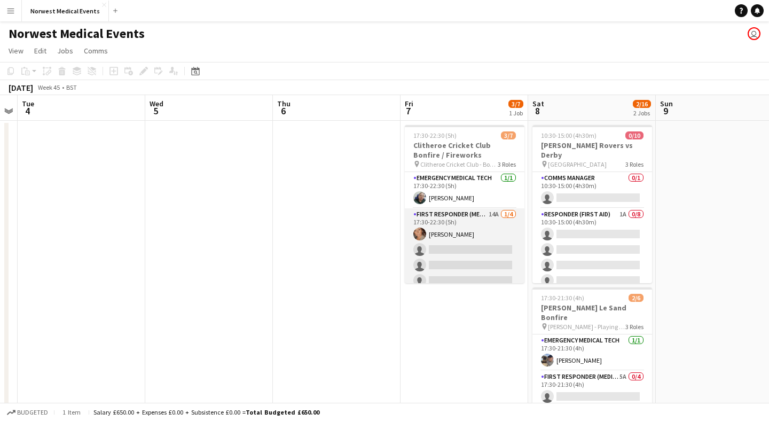
click at [487, 265] on app-card-role "First Responder (Medical) 14A [DATE] 17:30-22:30 (5h) [PERSON_NAME] single-neut…" at bounding box center [465, 249] width 120 height 83
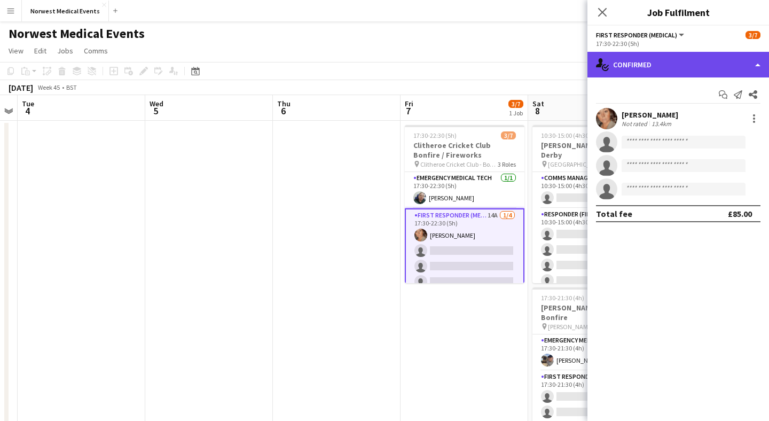
click at [676, 56] on div "single-neutral-actions-check-2 Confirmed" at bounding box center [679, 65] width 182 height 26
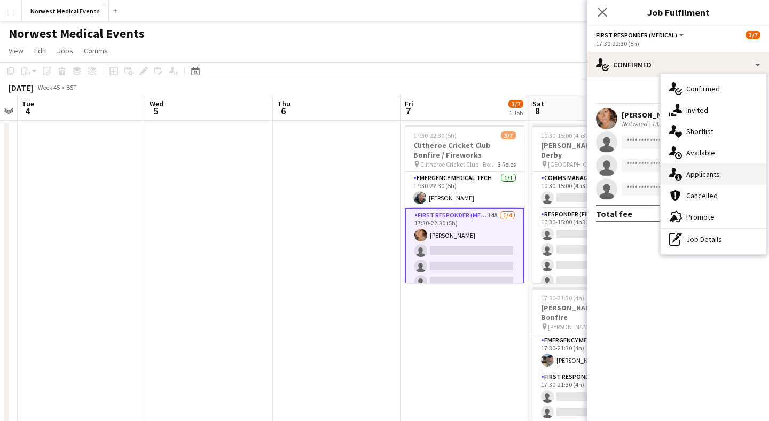
click at [706, 173] on div "single-neutral-actions-information Applicants" at bounding box center [714, 173] width 106 height 21
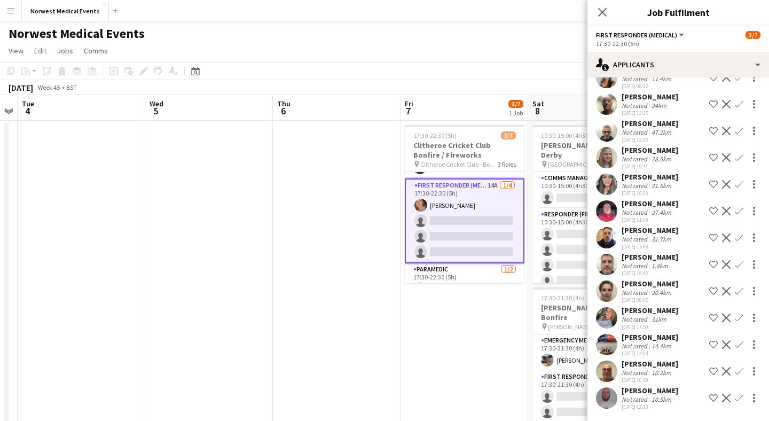
scroll to position [67, 0]
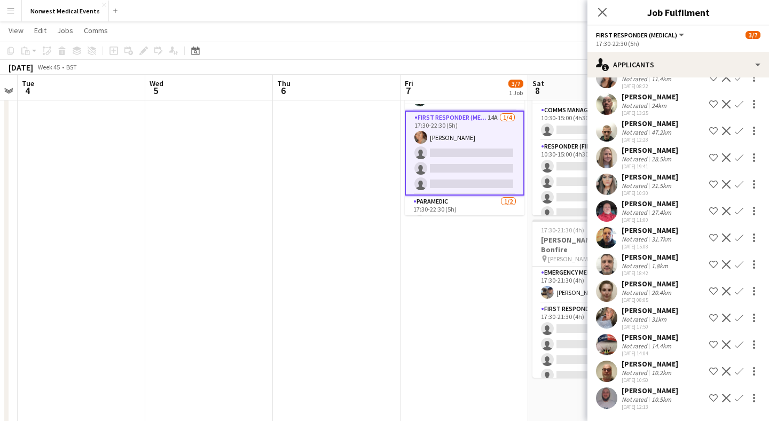
click at [741, 372] on app-icon "Confirm" at bounding box center [739, 371] width 9 height 9
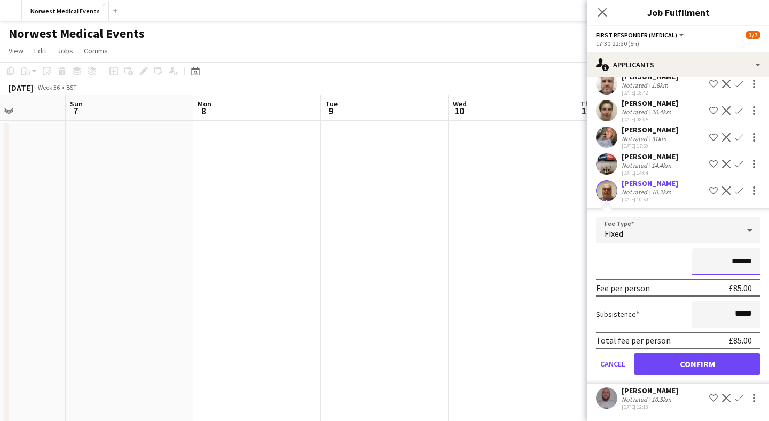
scroll to position [0, 298]
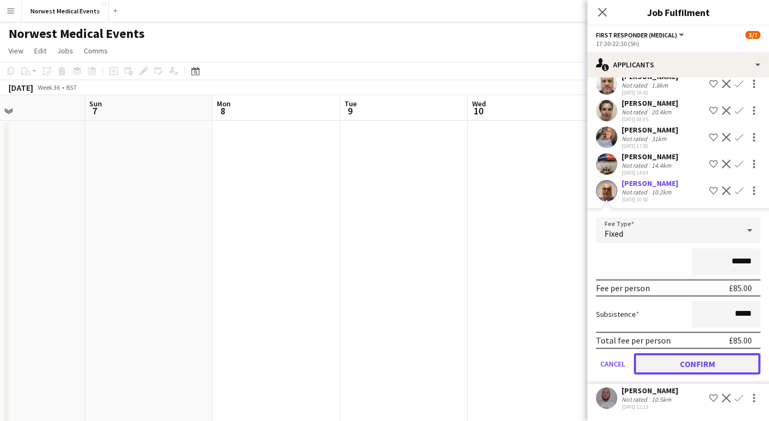
click at [691, 364] on button "Confirm" at bounding box center [697, 363] width 127 height 21
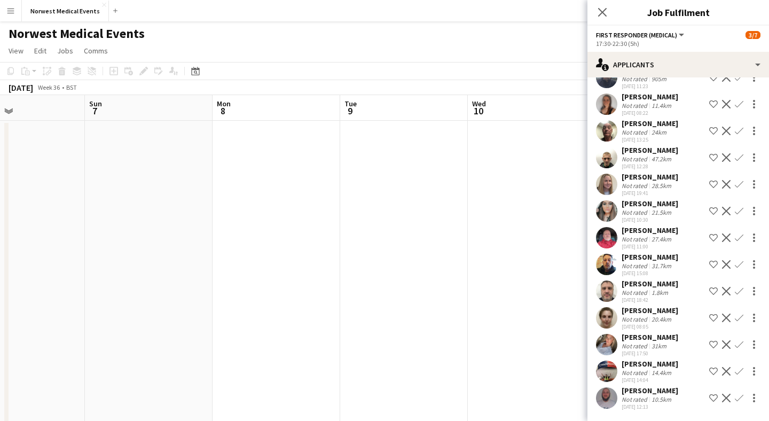
scroll to position [64, 0]
click at [739, 398] on app-icon "Confirm" at bounding box center [739, 398] width 9 height 9
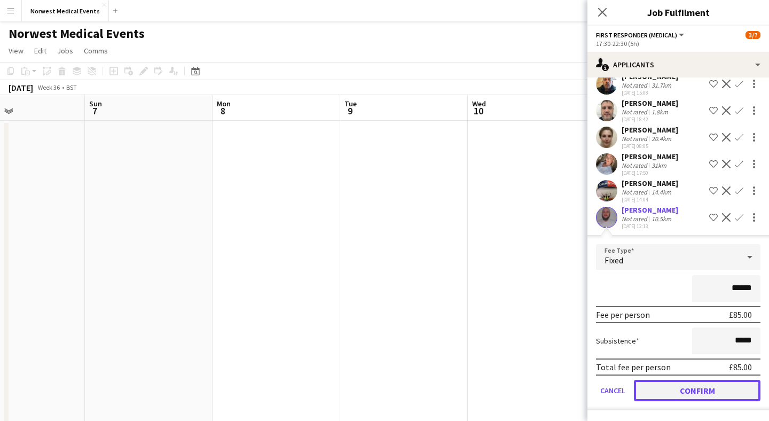
click at [722, 387] on button "Confirm" at bounding box center [697, 390] width 127 height 21
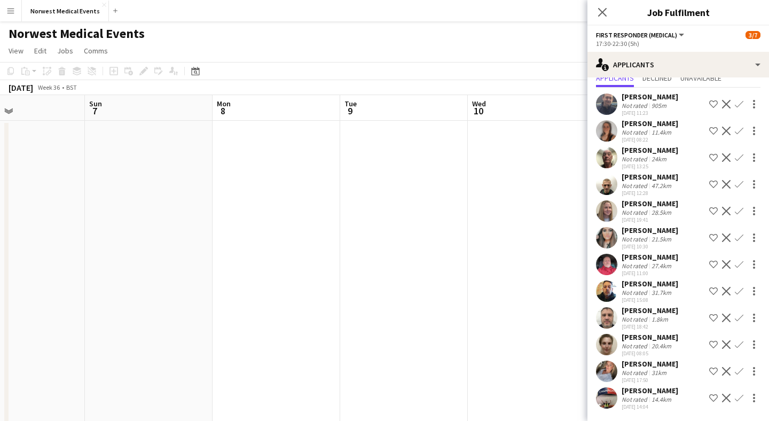
scroll to position [0, 0]
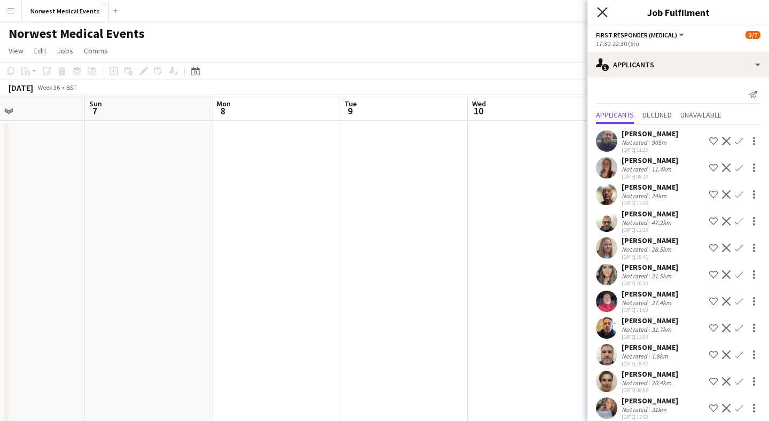
click at [600, 13] on icon at bounding box center [602, 12] width 10 height 10
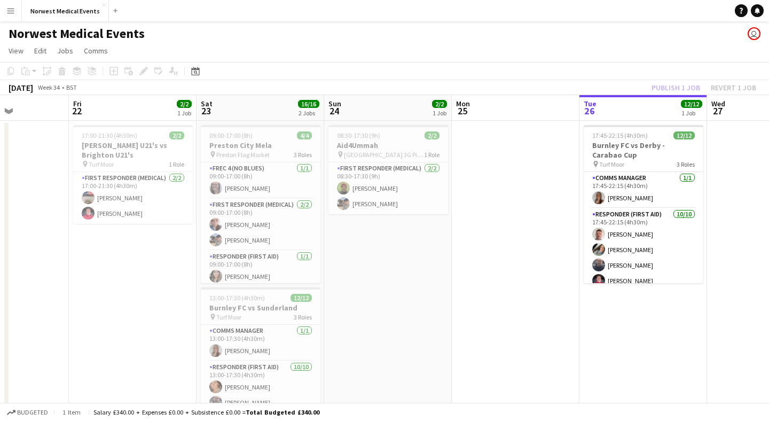
scroll to position [0, 272]
